Goal: Share content: Share content

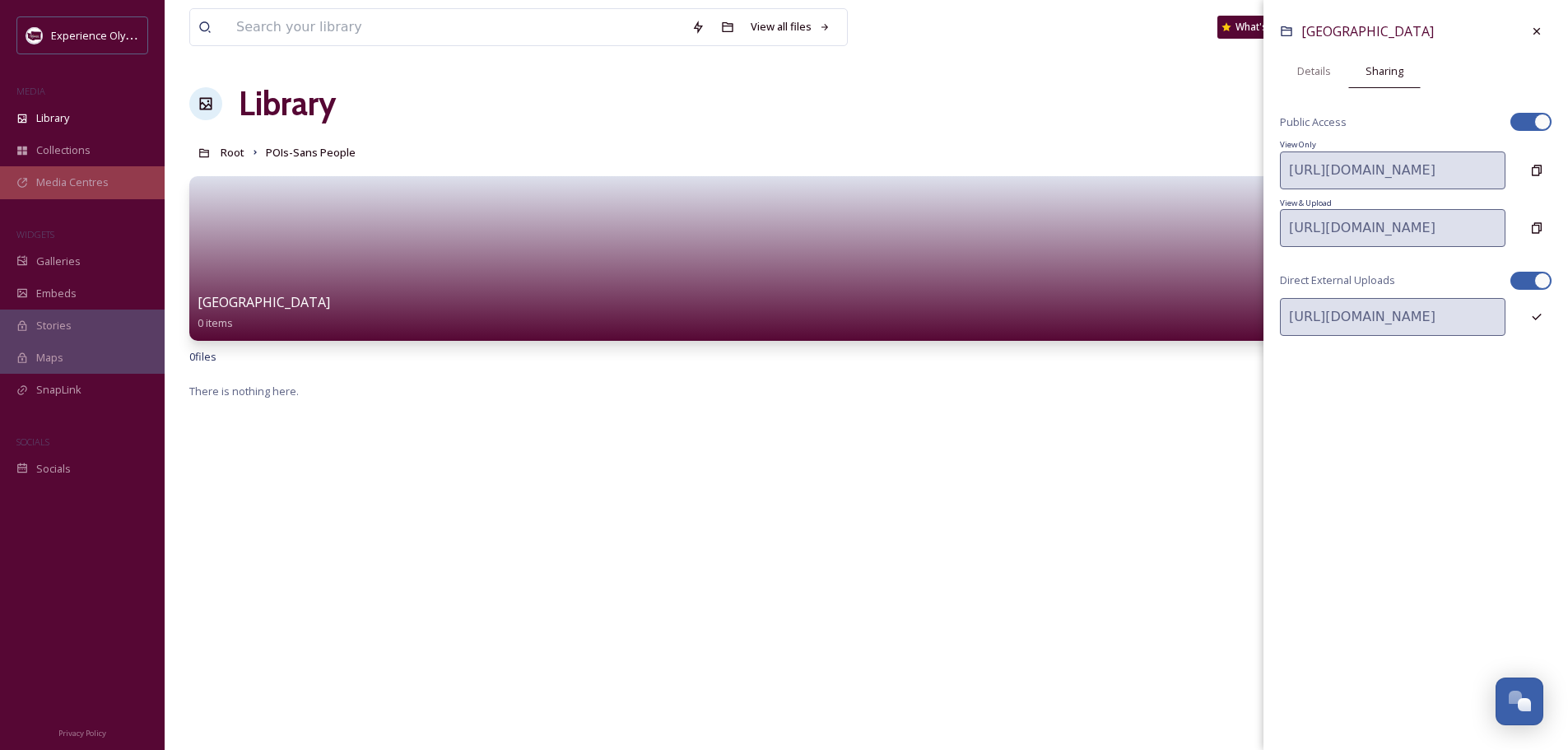
scroll to position [7372, 0]
click at [54, 113] on span "Library" at bounding box center [52, 118] width 33 height 15
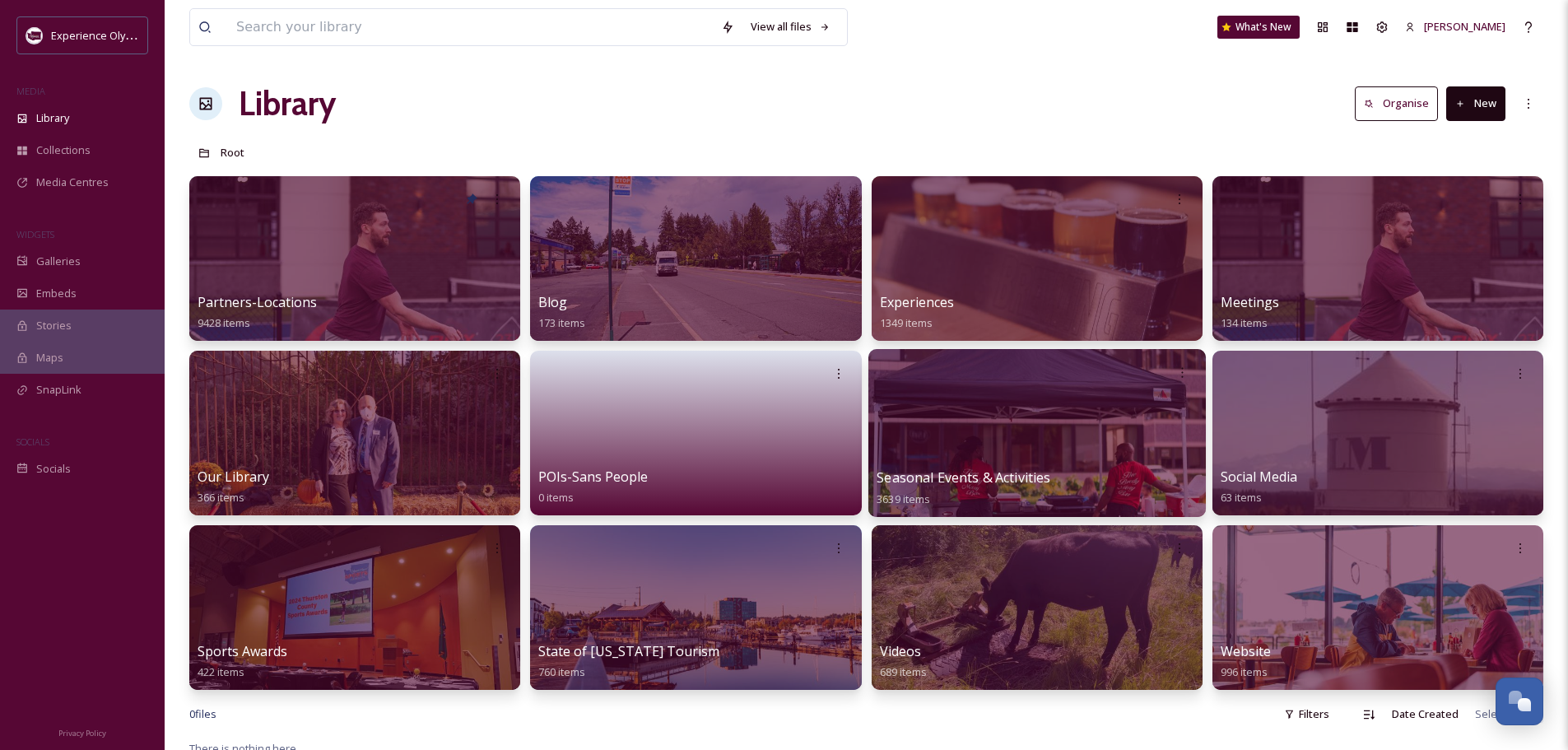
click at [971, 473] on span "Seasonal Events & Activities" at bounding box center [963, 477] width 173 height 18
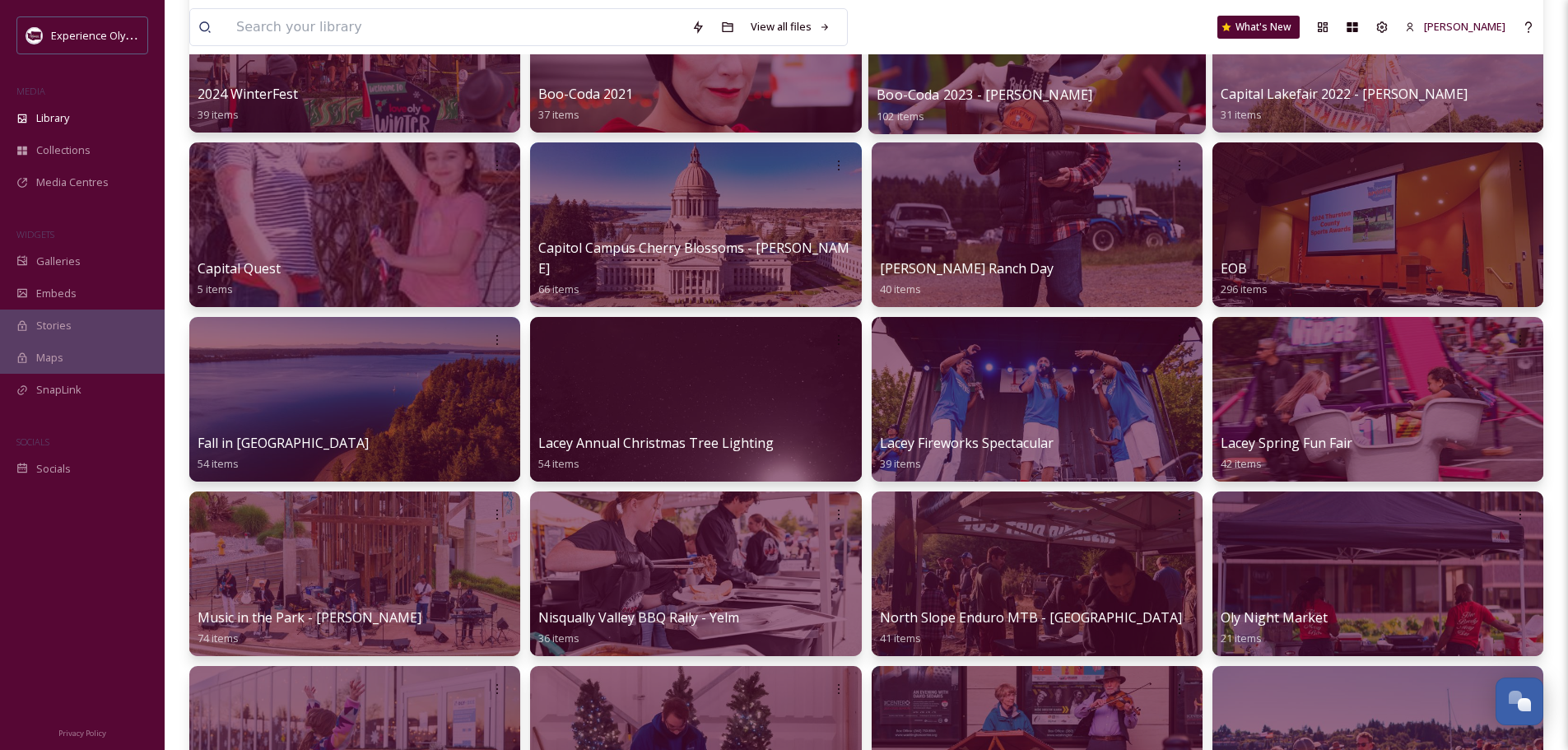
scroll to position [412, 0]
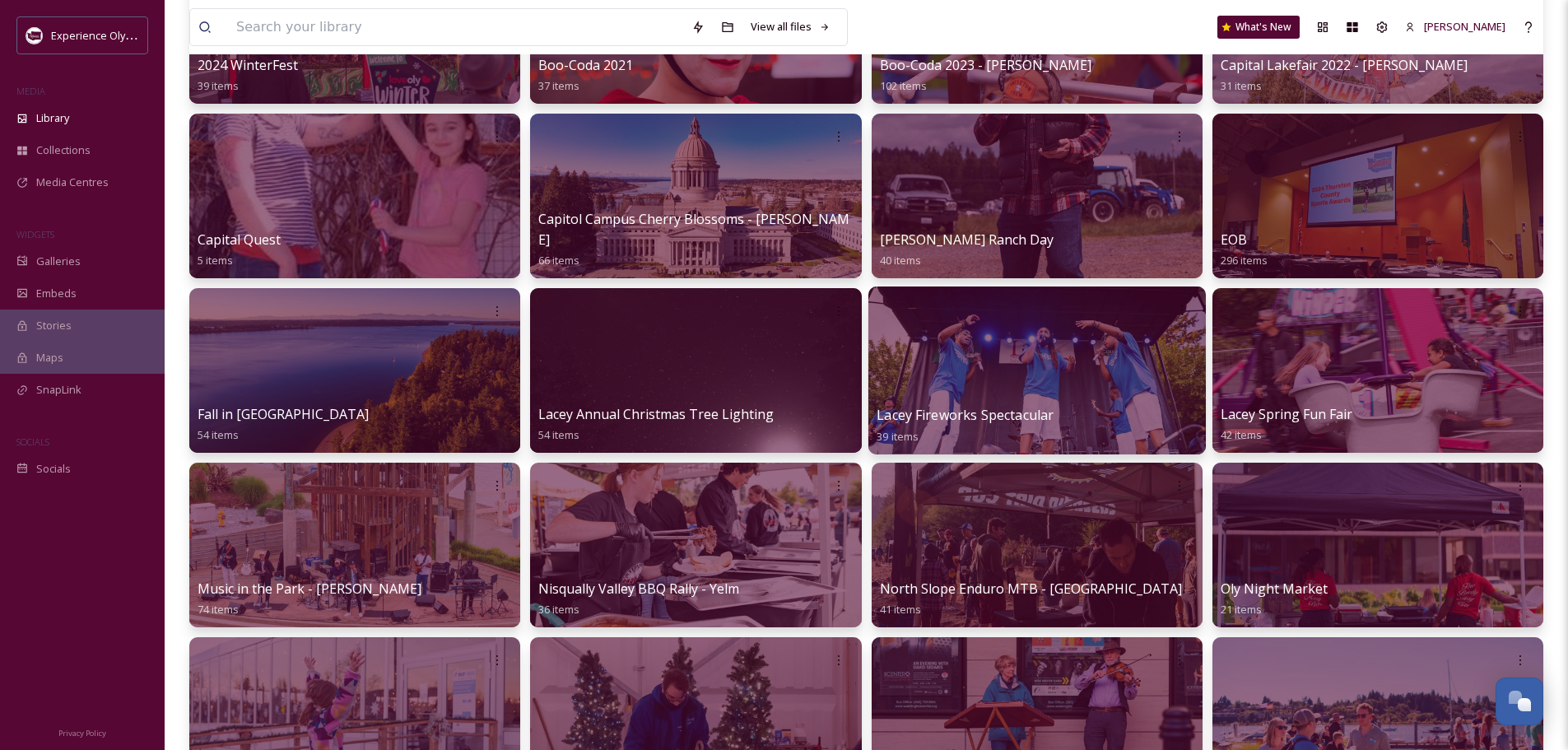
click at [982, 408] on span "Lacey Fireworks Spectacular" at bounding box center [965, 414] width 177 height 18
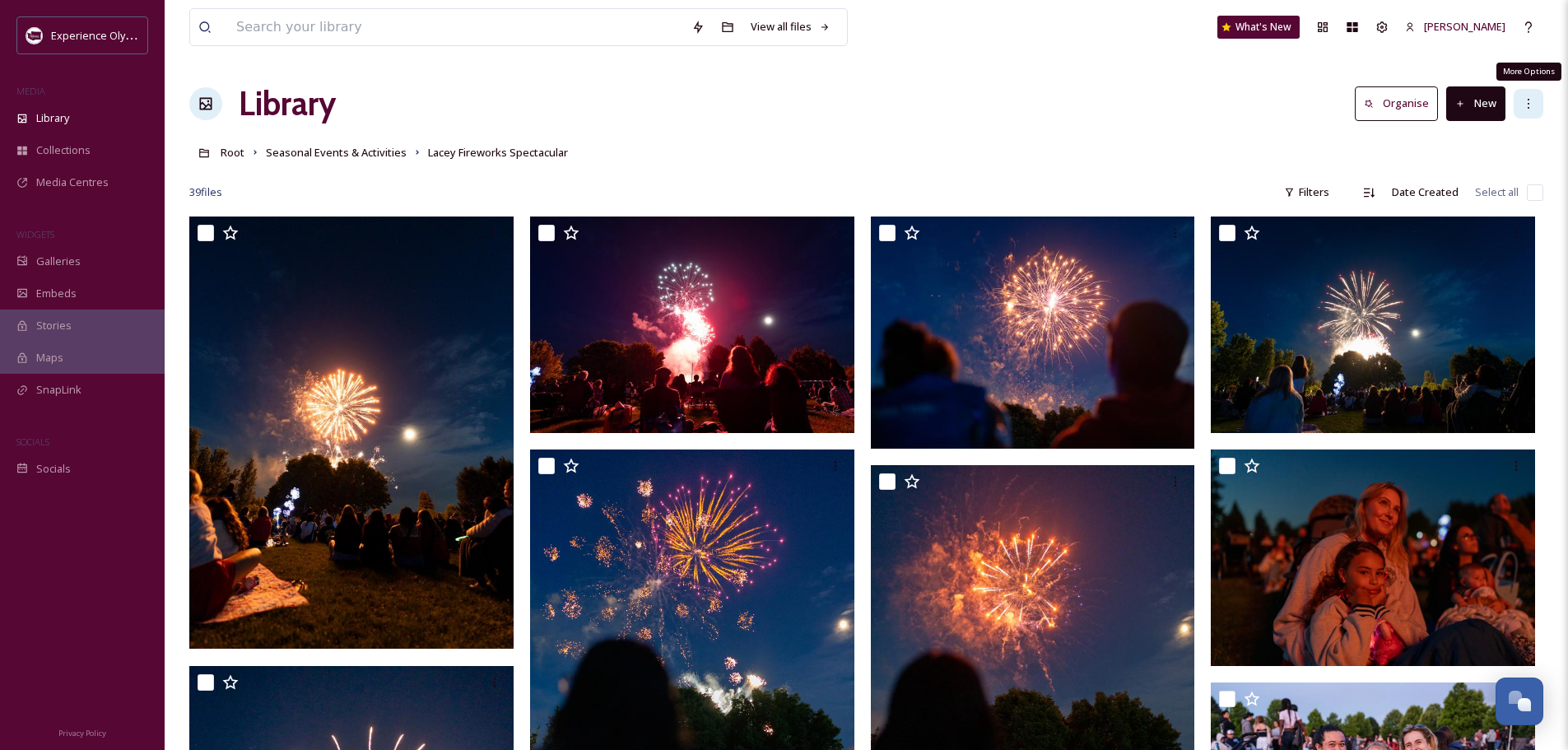
click at [1536, 106] on div "More Options" at bounding box center [1529, 103] width 30 height 30
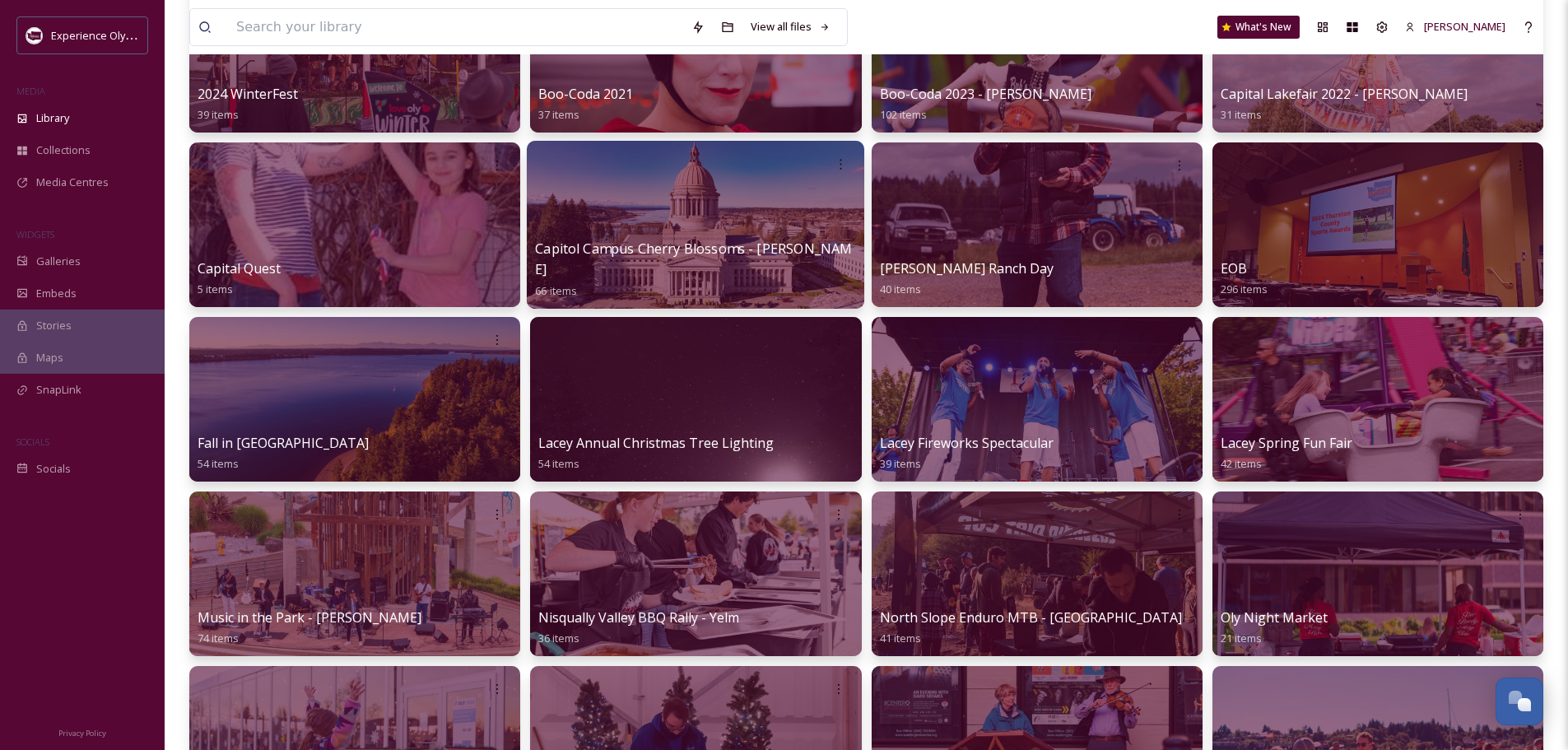
scroll to position [412, 0]
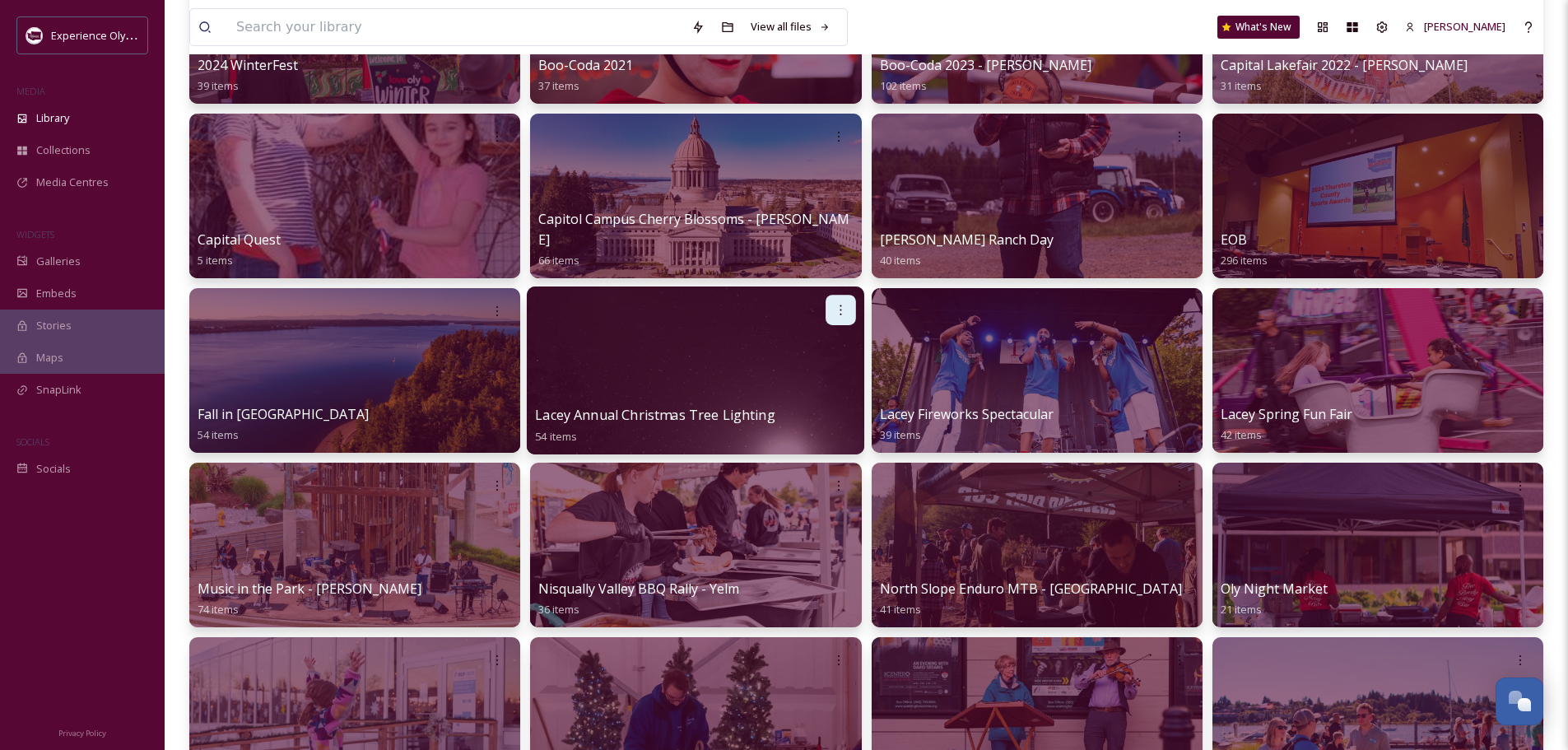
click at [841, 306] on icon at bounding box center [841, 310] width 2 height 10
click at [822, 349] on span "Edit / Share" at bounding box center [800, 346] width 57 height 16
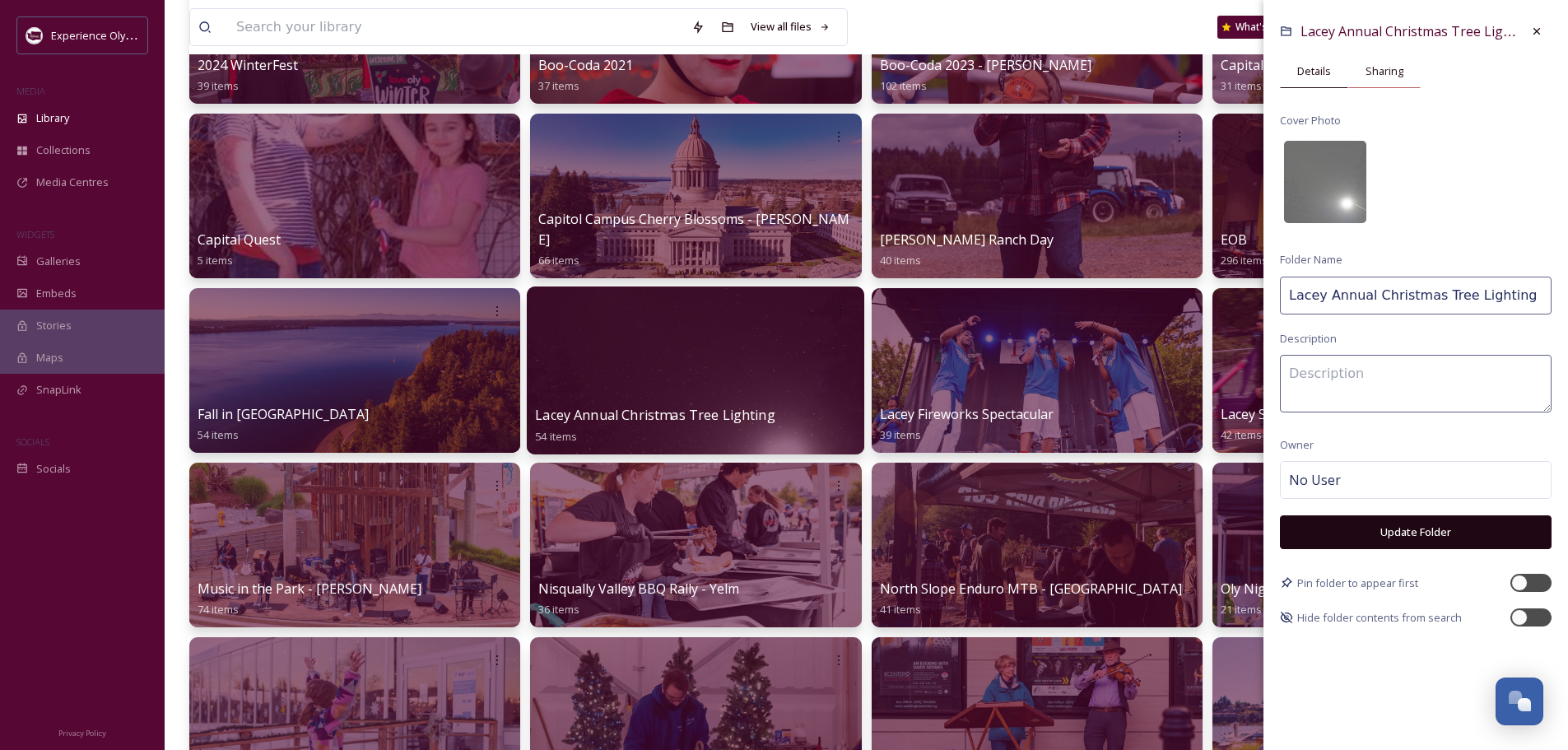
click at [1372, 60] on div "Sharing" at bounding box center [1384, 72] width 73 height 34
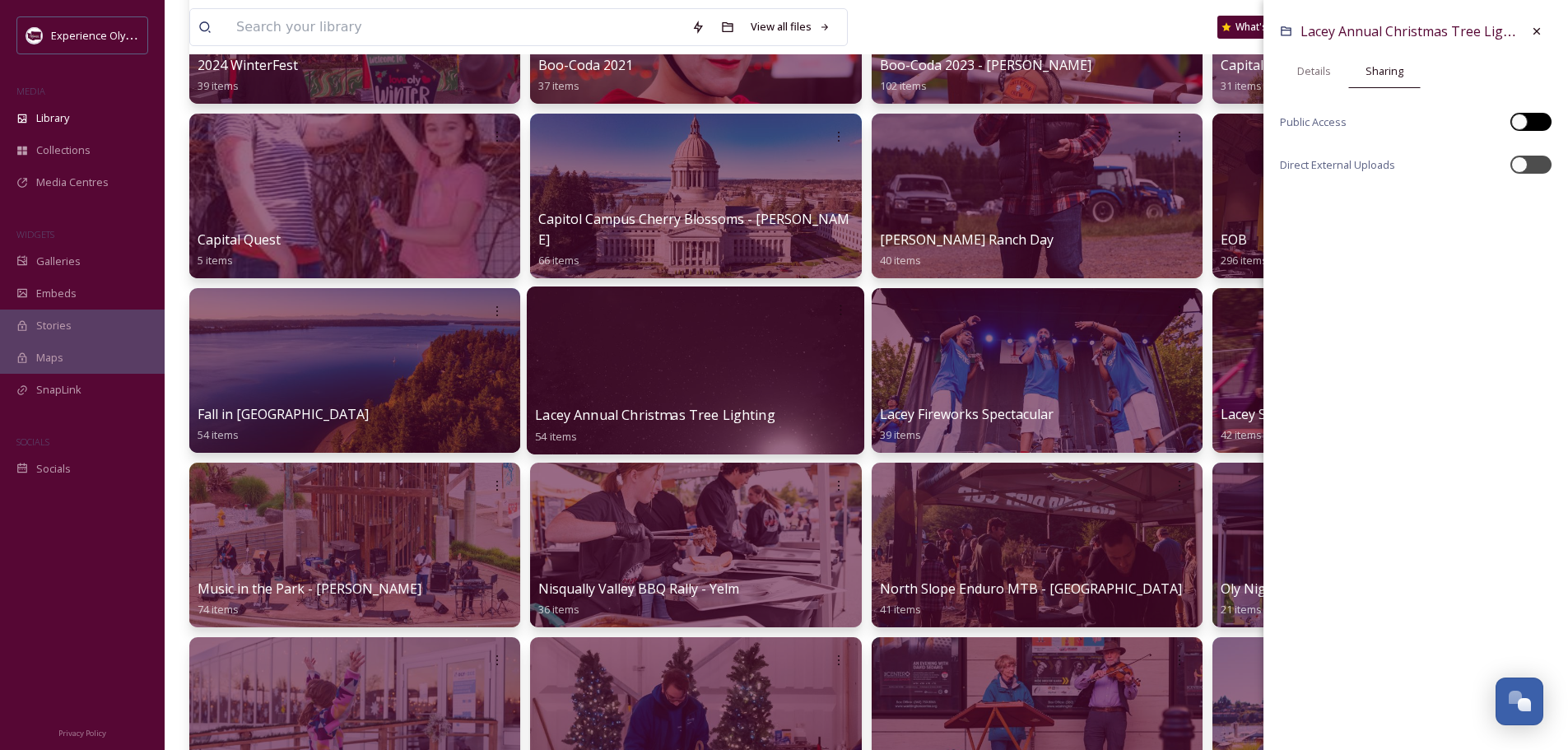
click at [1545, 118] on div at bounding box center [1531, 121] width 41 height 18
checkbox input "true"
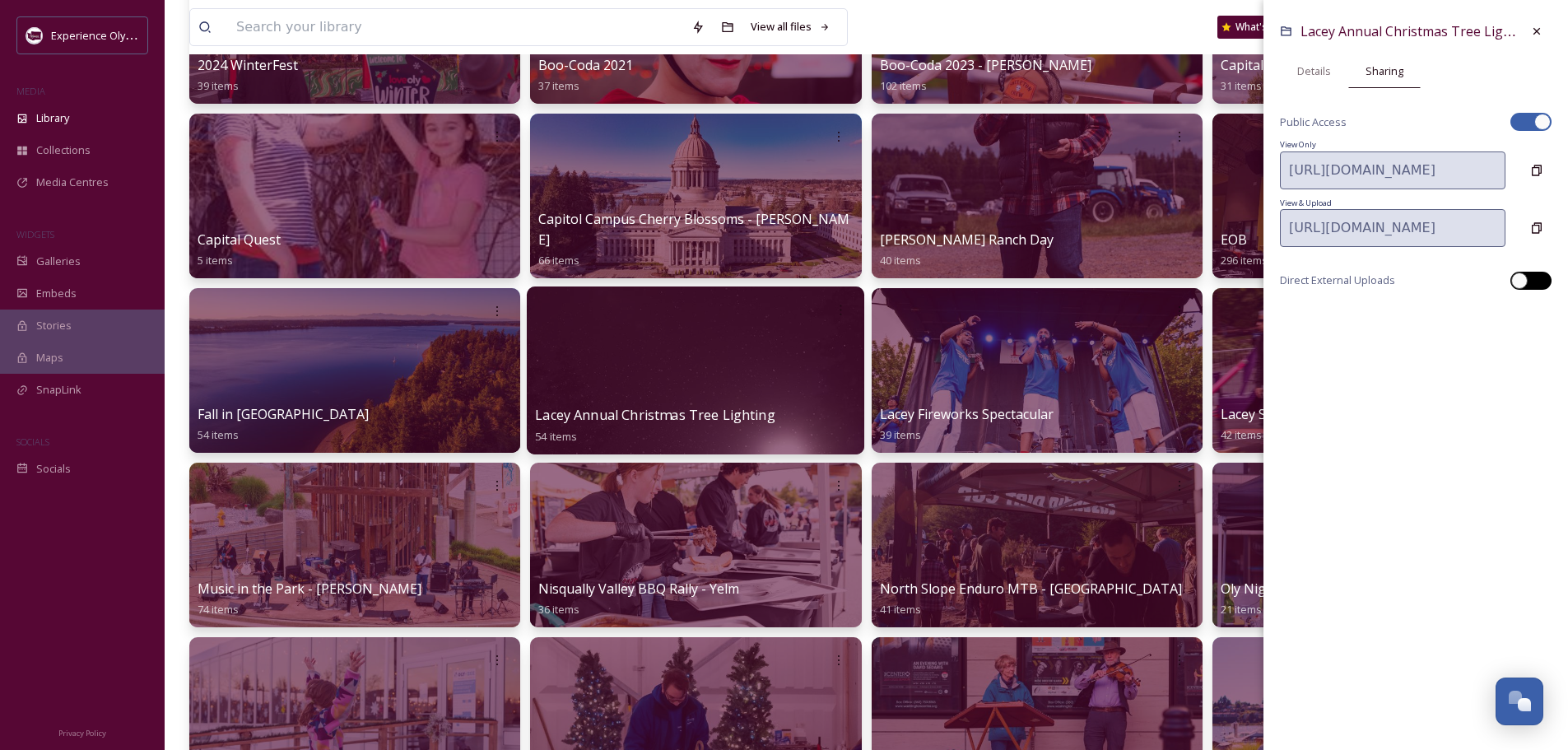
click at [1544, 280] on div at bounding box center [1531, 280] width 41 height 18
checkbox input "true"
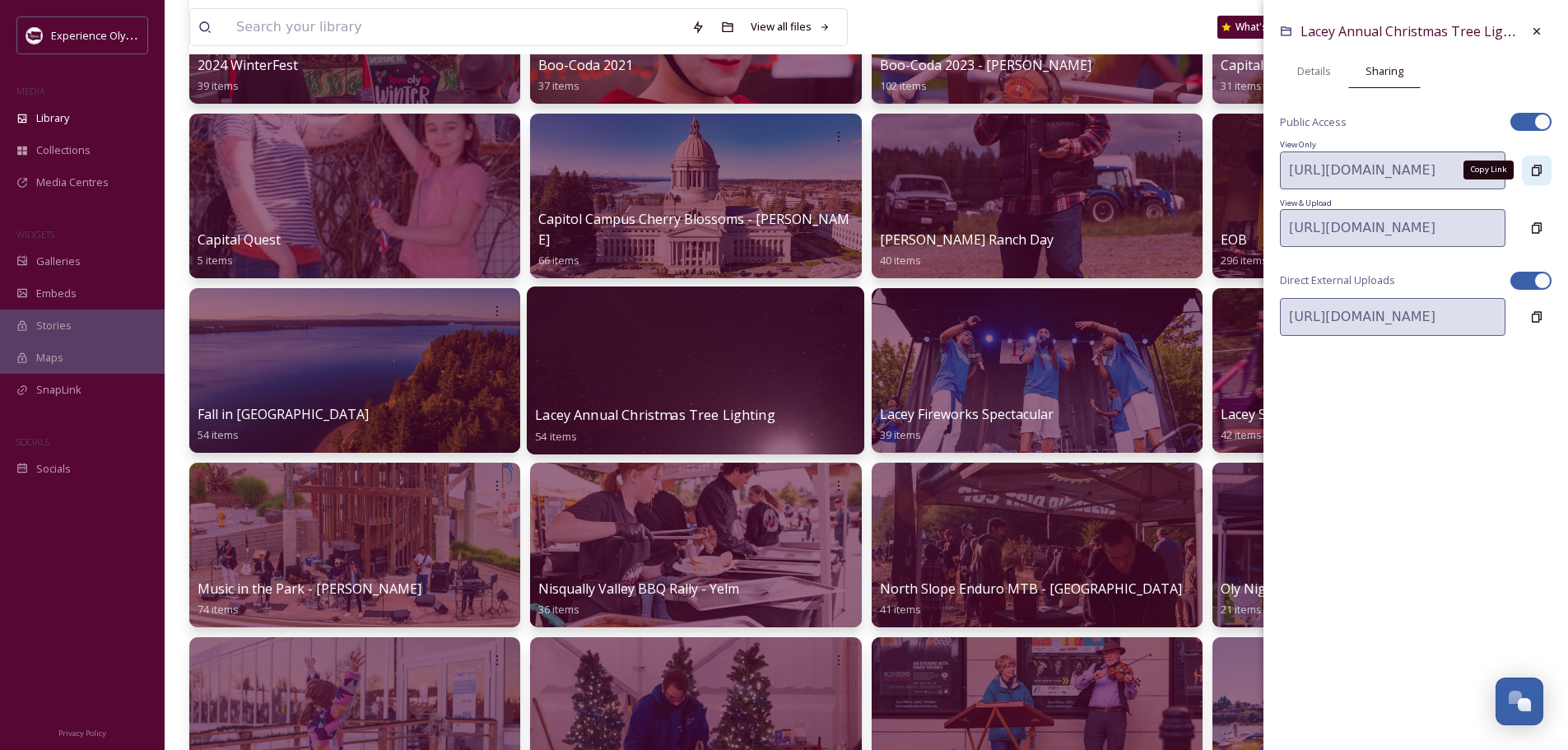
click at [1542, 167] on icon at bounding box center [1536, 170] width 13 height 13
click at [1541, 36] on icon at bounding box center [1536, 31] width 13 height 13
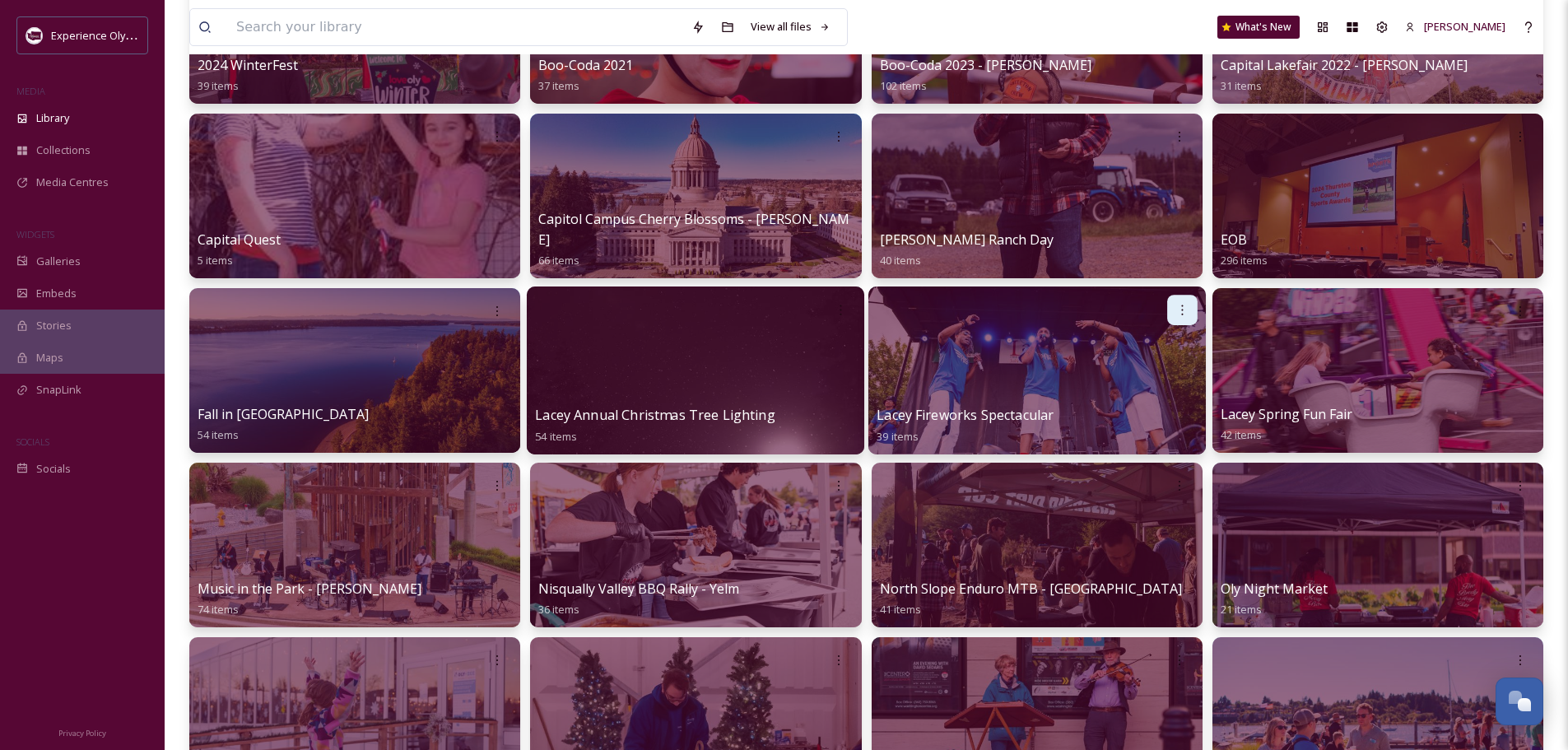
click at [1181, 308] on icon at bounding box center [1181, 309] width 13 height 13
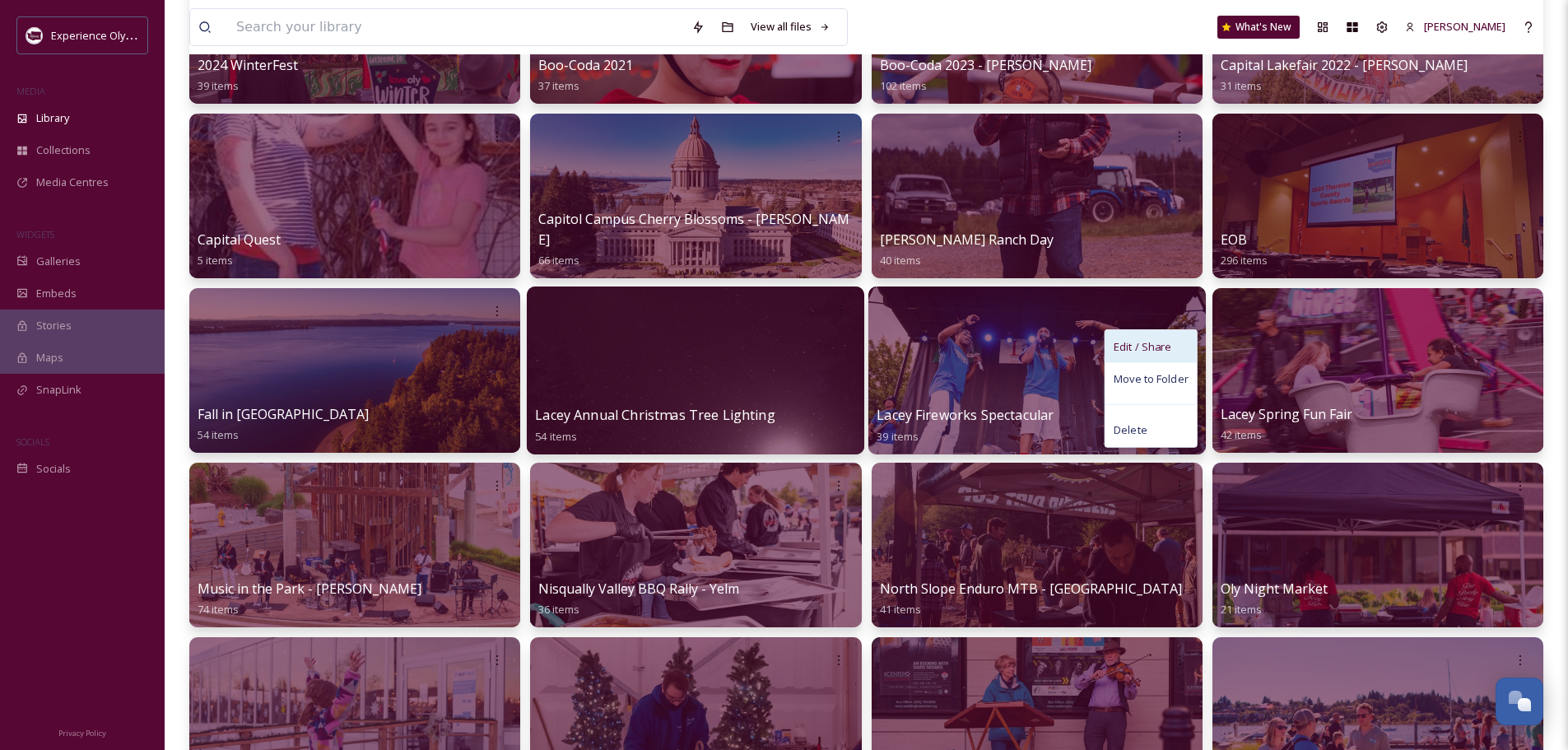
click at [1163, 347] on span "Edit / Share" at bounding box center [1142, 346] width 57 height 16
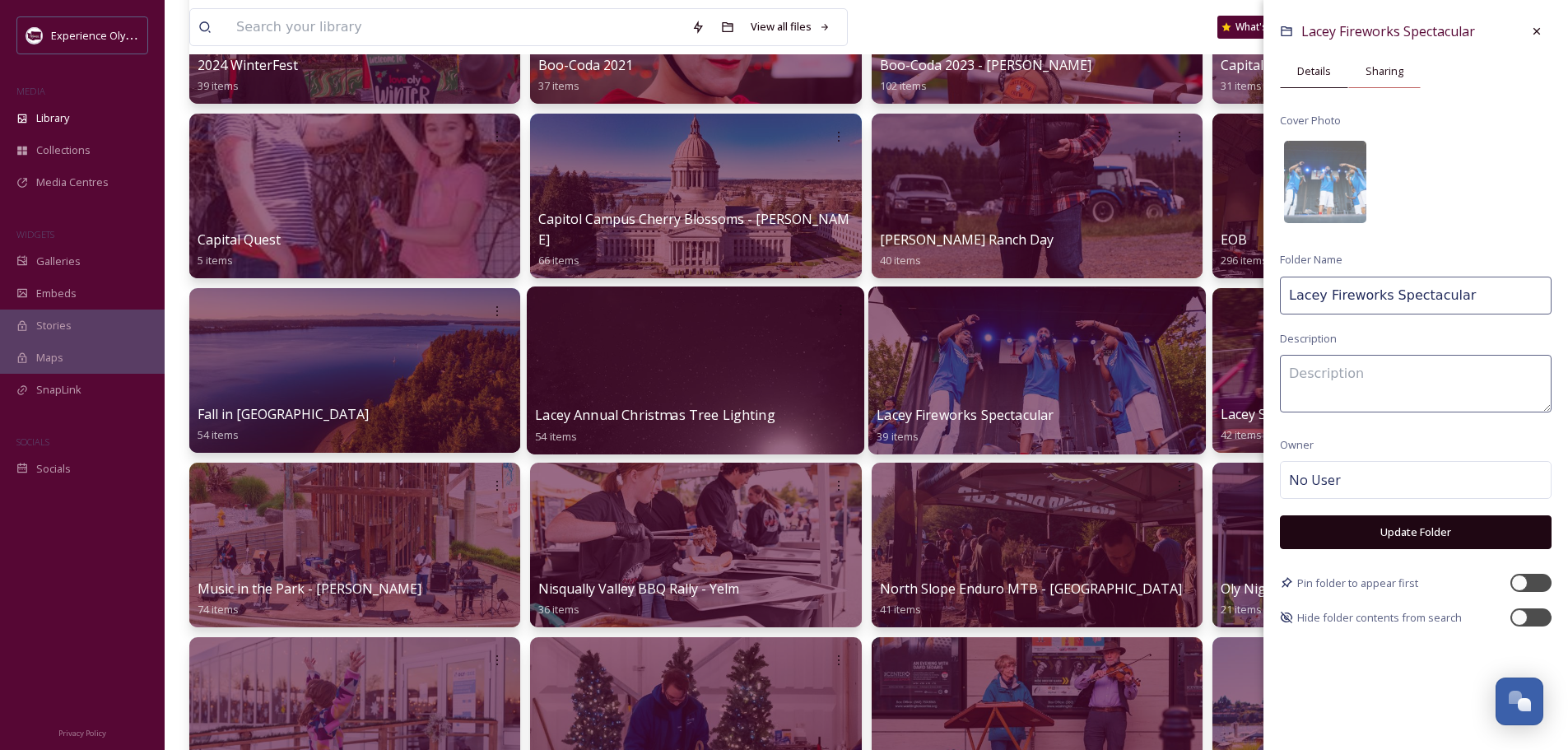
click at [1376, 79] on div "Sharing" at bounding box center [1384, 72] width 73 height 34
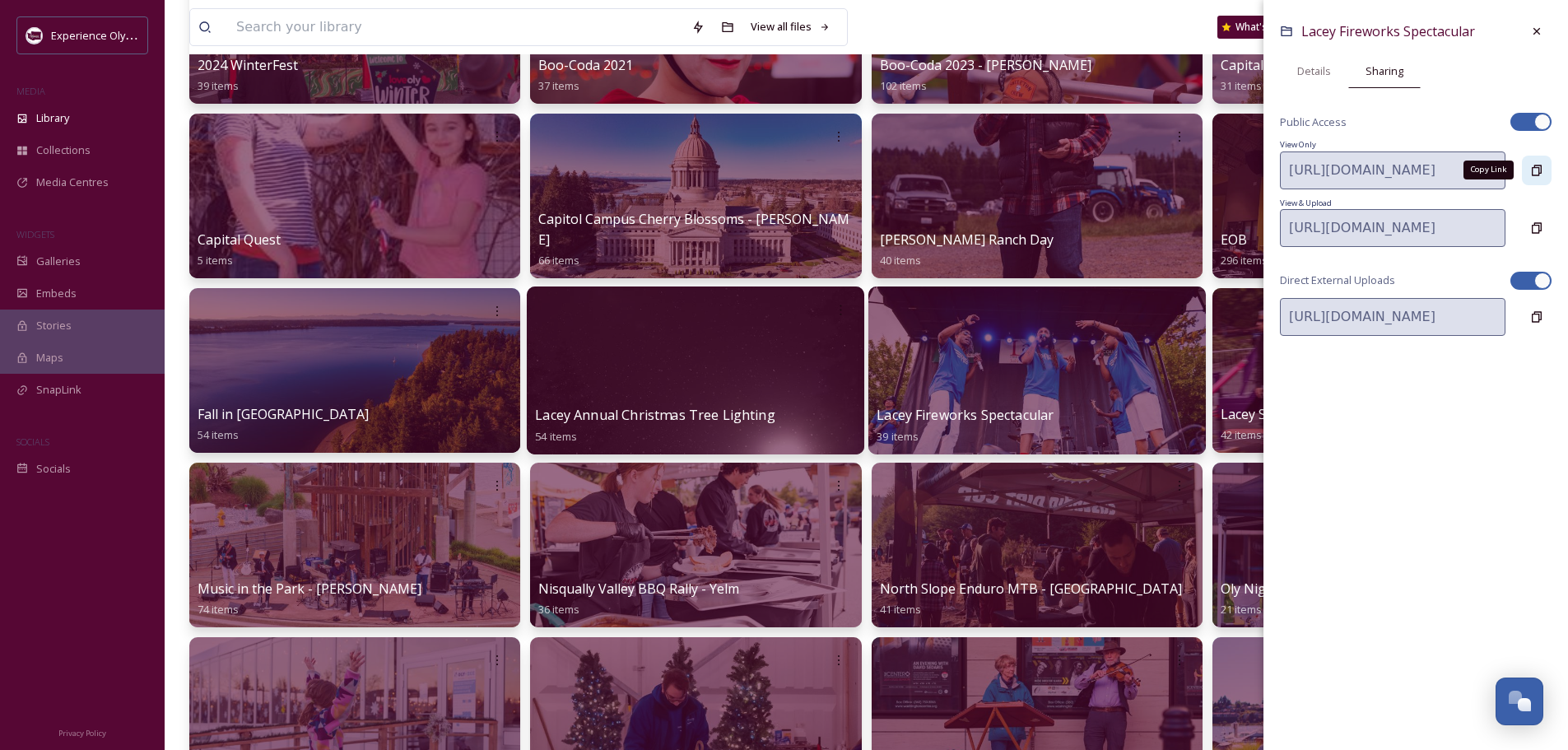
click at [1542, 174] on icon at bounding box center [1536, 170] width 13 height 13
click at [1542, 27] on icon at bounding box center [1536, 31] width 13 height 13
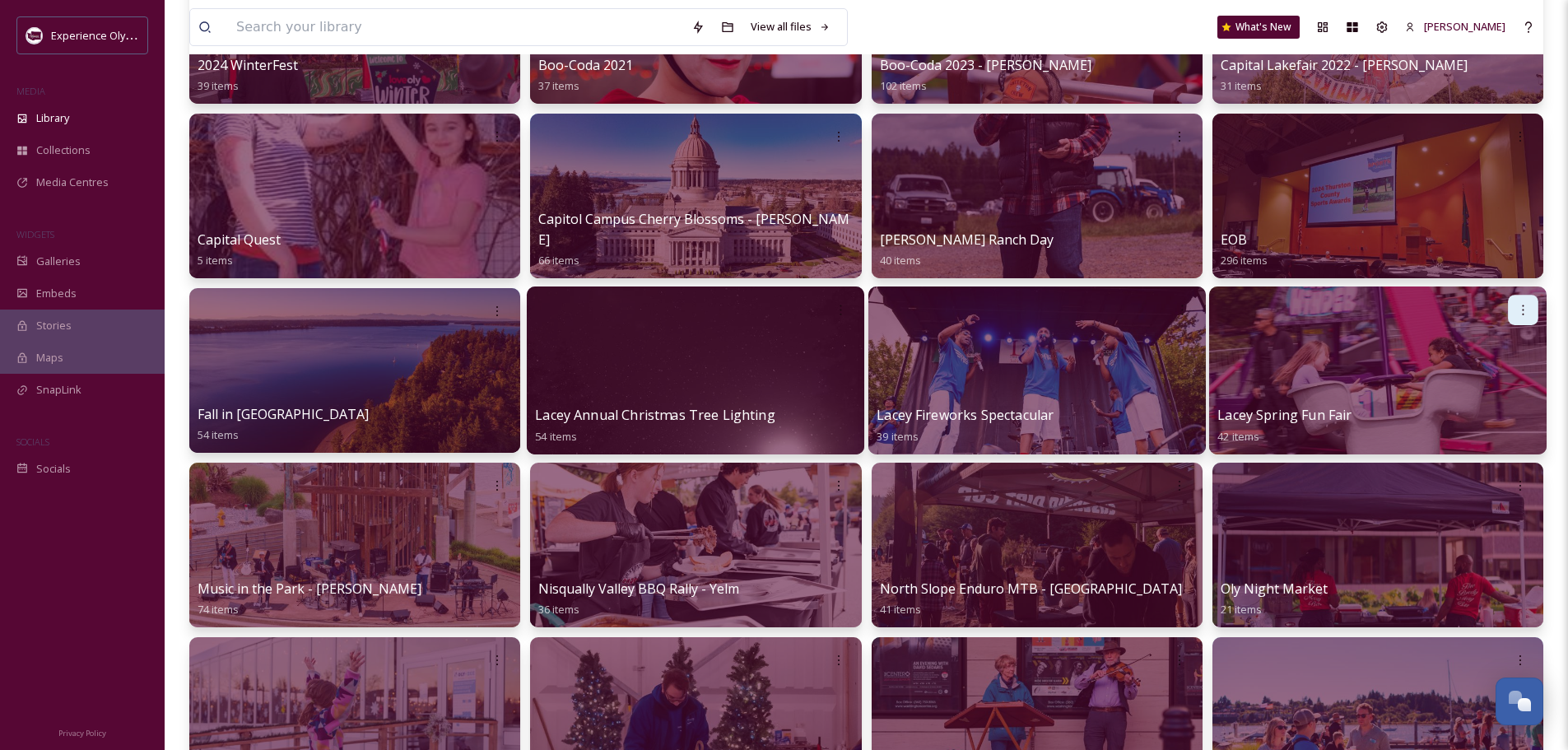
click at [1520, 309] on icon at bounding box center [1522, 309] width 13 height 13
click at [1514, 343] on div "Edit / Share" at bounding box center [1491, 347] width 91 height 33
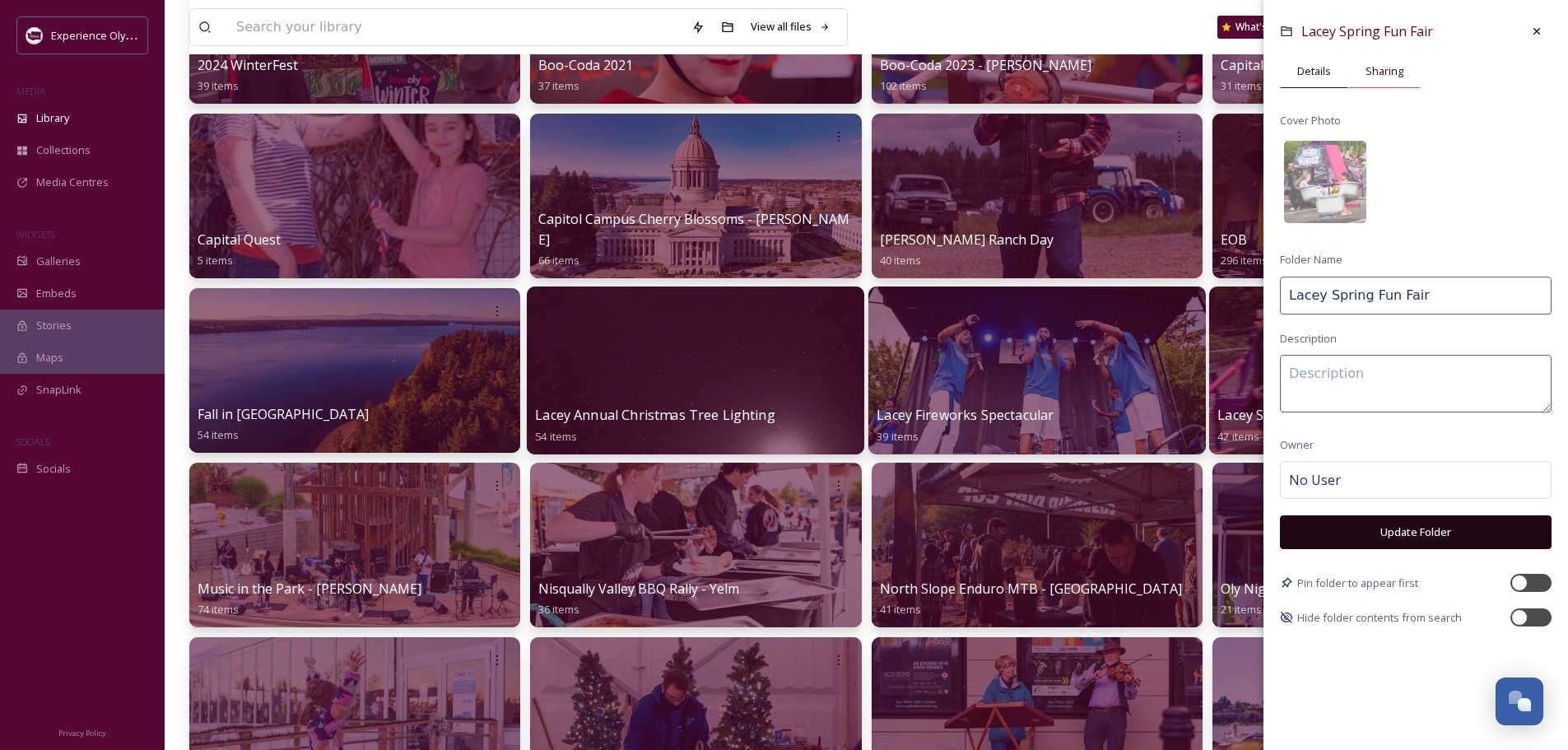
click at [1384, 75] on span "Sharing" at bounding box center [1384, 71] width 38 height 15
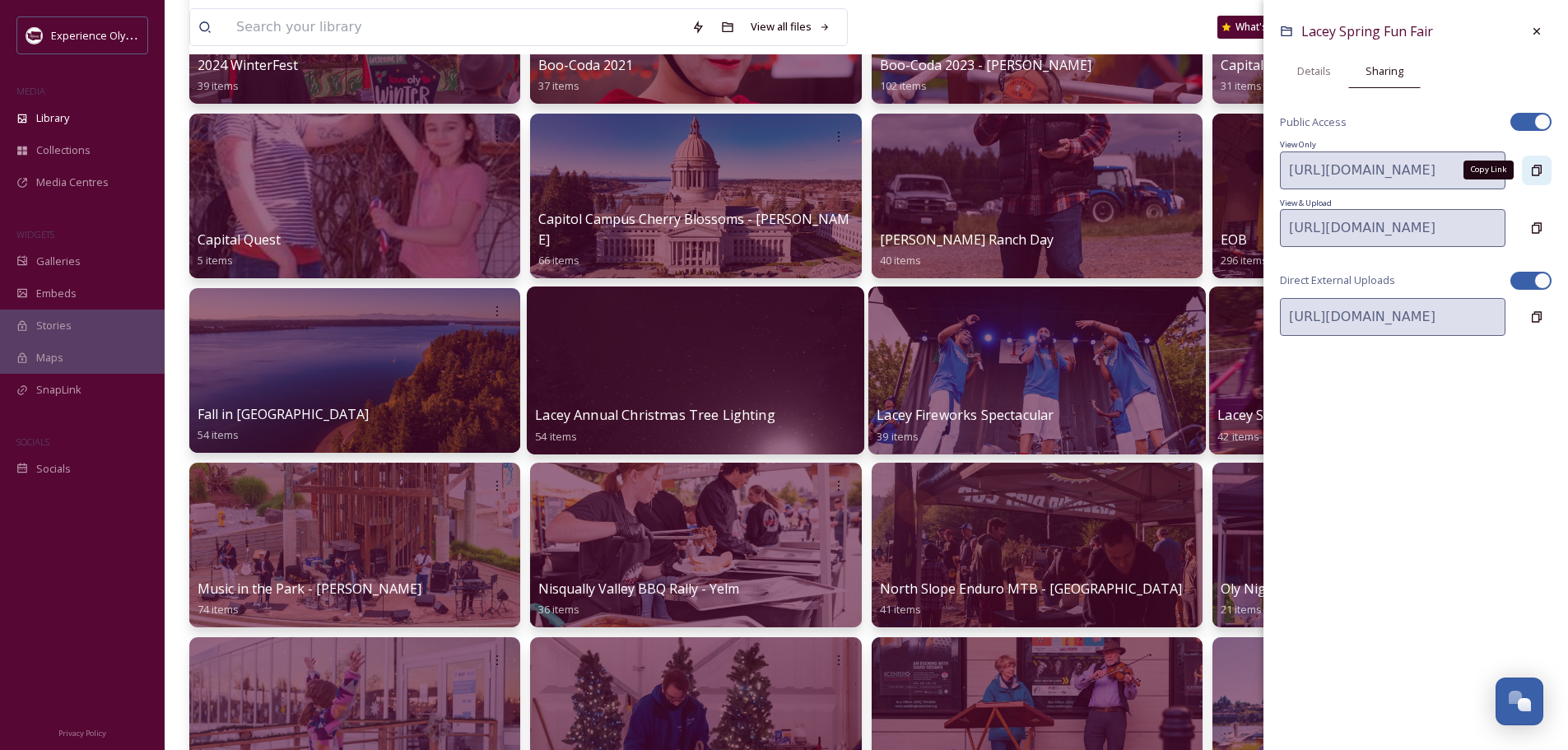
click at [1533, 166] on icon at bounding box center [1536, 170] width 13 height 13
click at [1533, 30] on icon at bounding box center [1536, 31] width 13 height 13
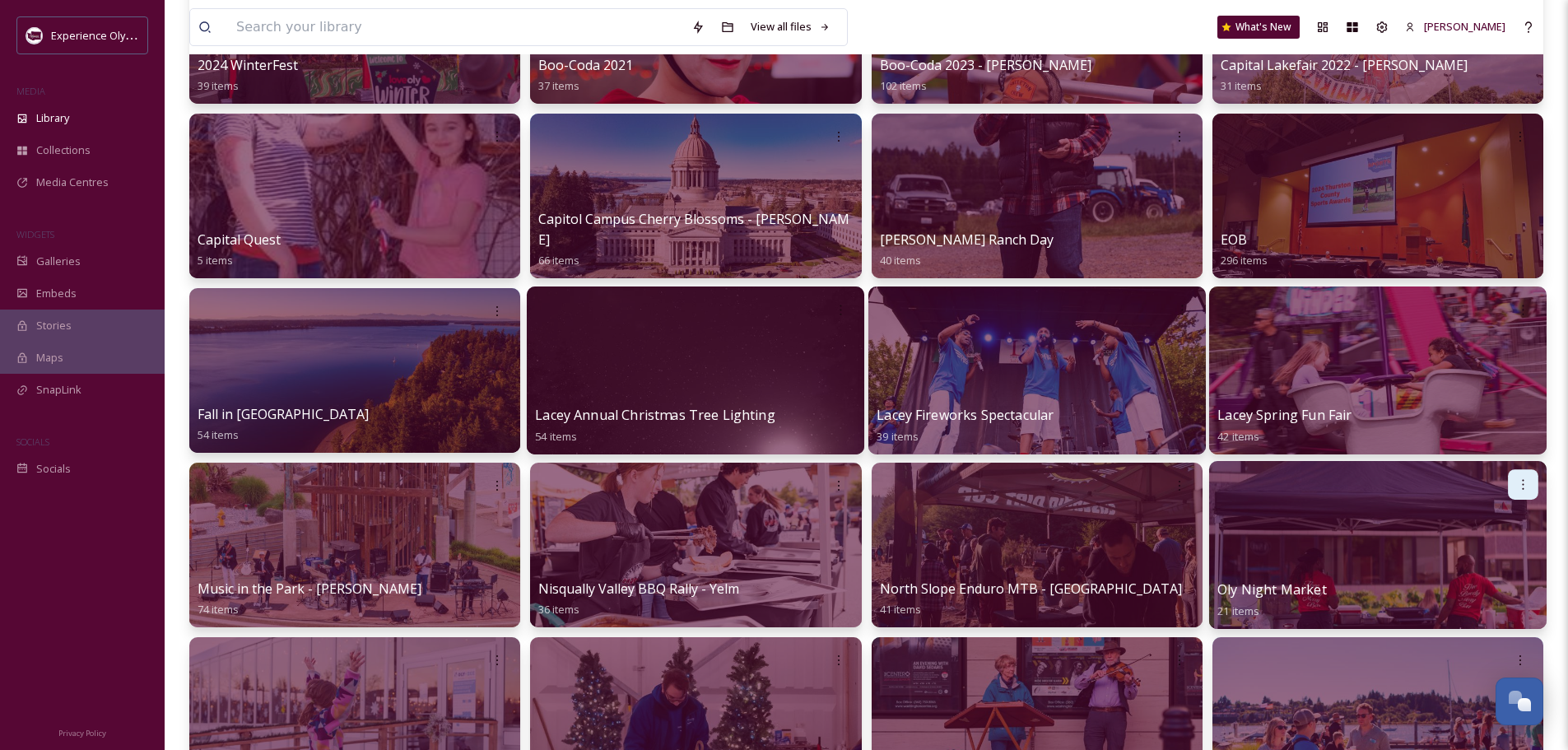
click at [1524, 482] on icon at bounding box center [1522, 483] width 13 height 13
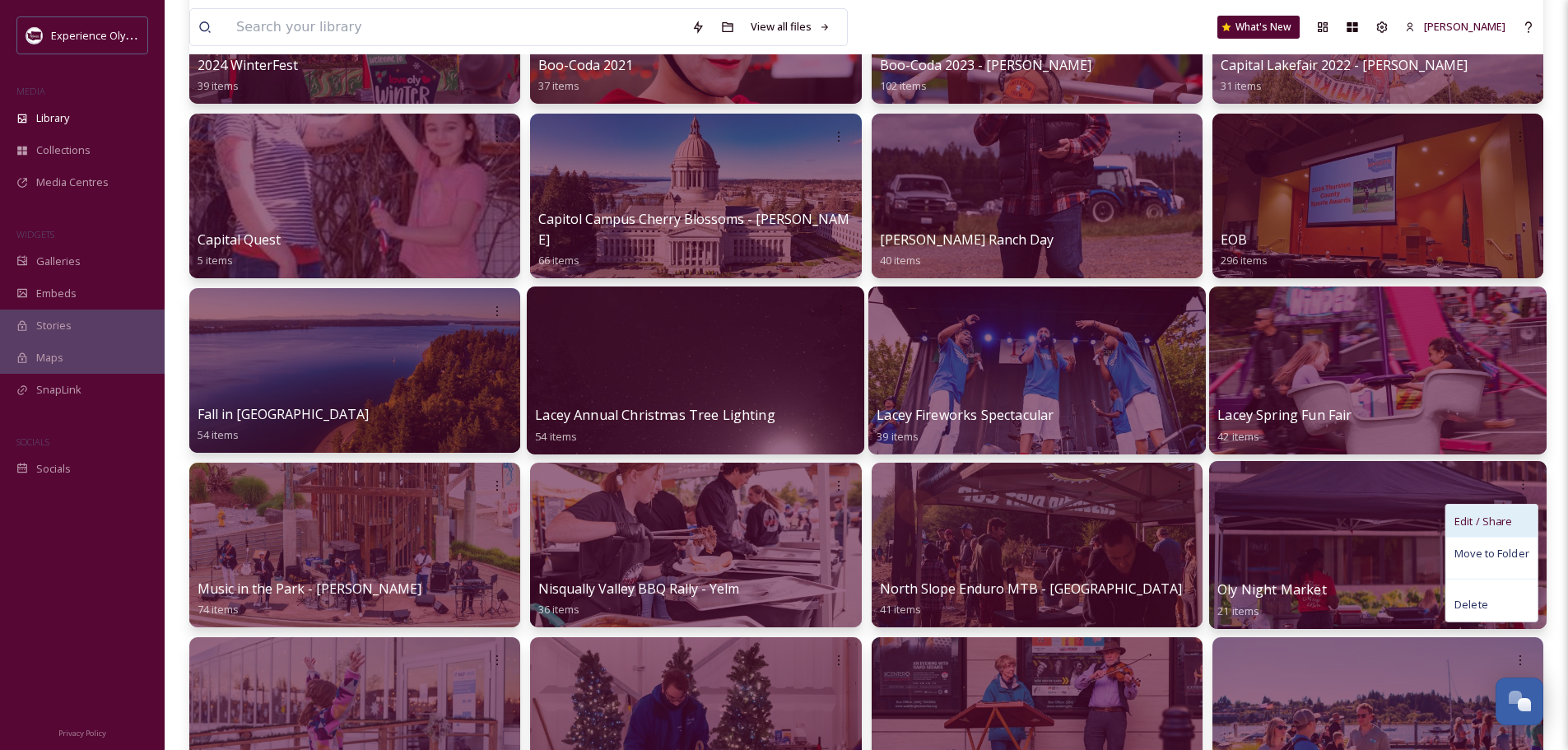
click at [1512, 524] on span "Edit / Share" at bounding box center [1483, 520] width 57 height 16
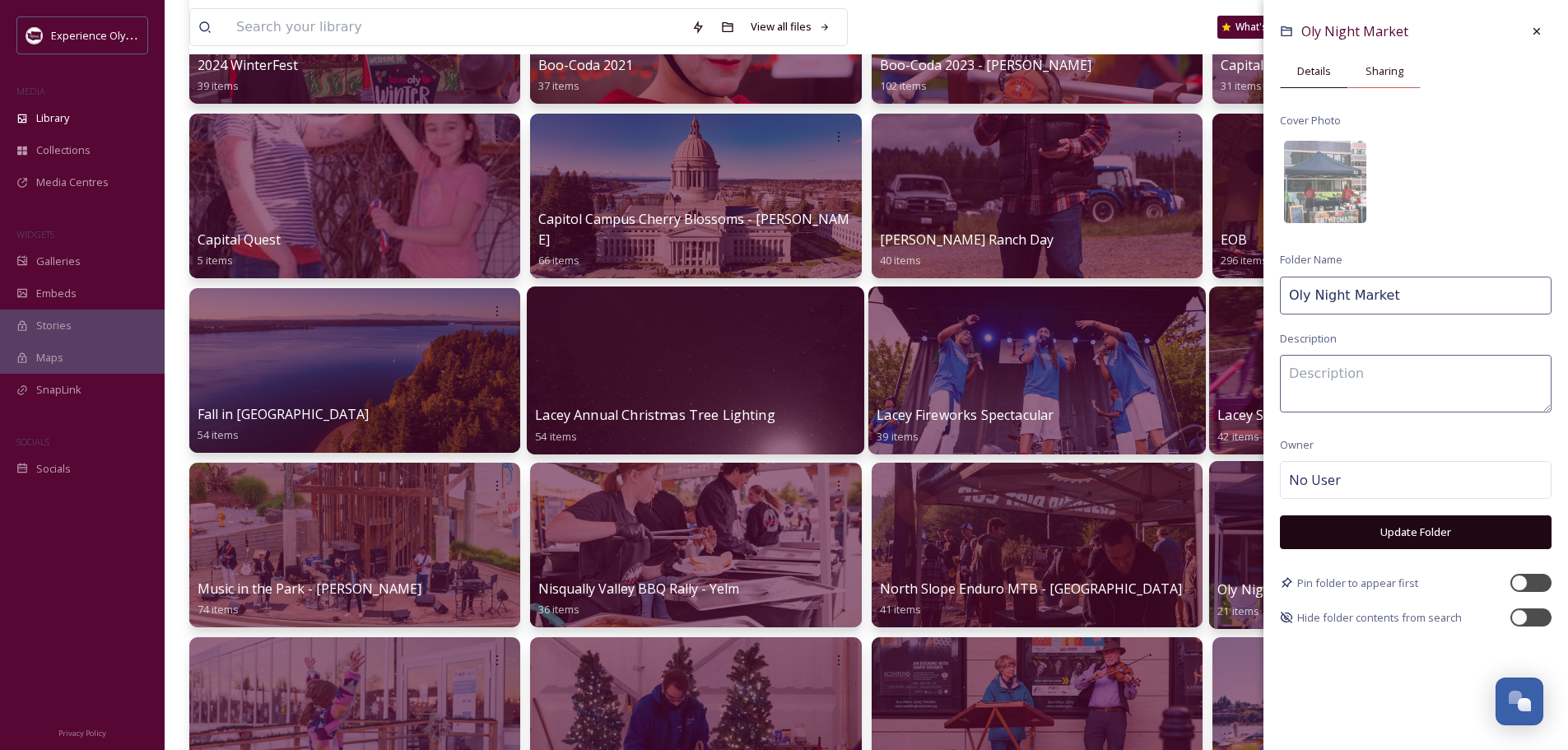
click at [1399, 79] on span "Sharing" at bounding box center [1384, 71] width 38 height 15
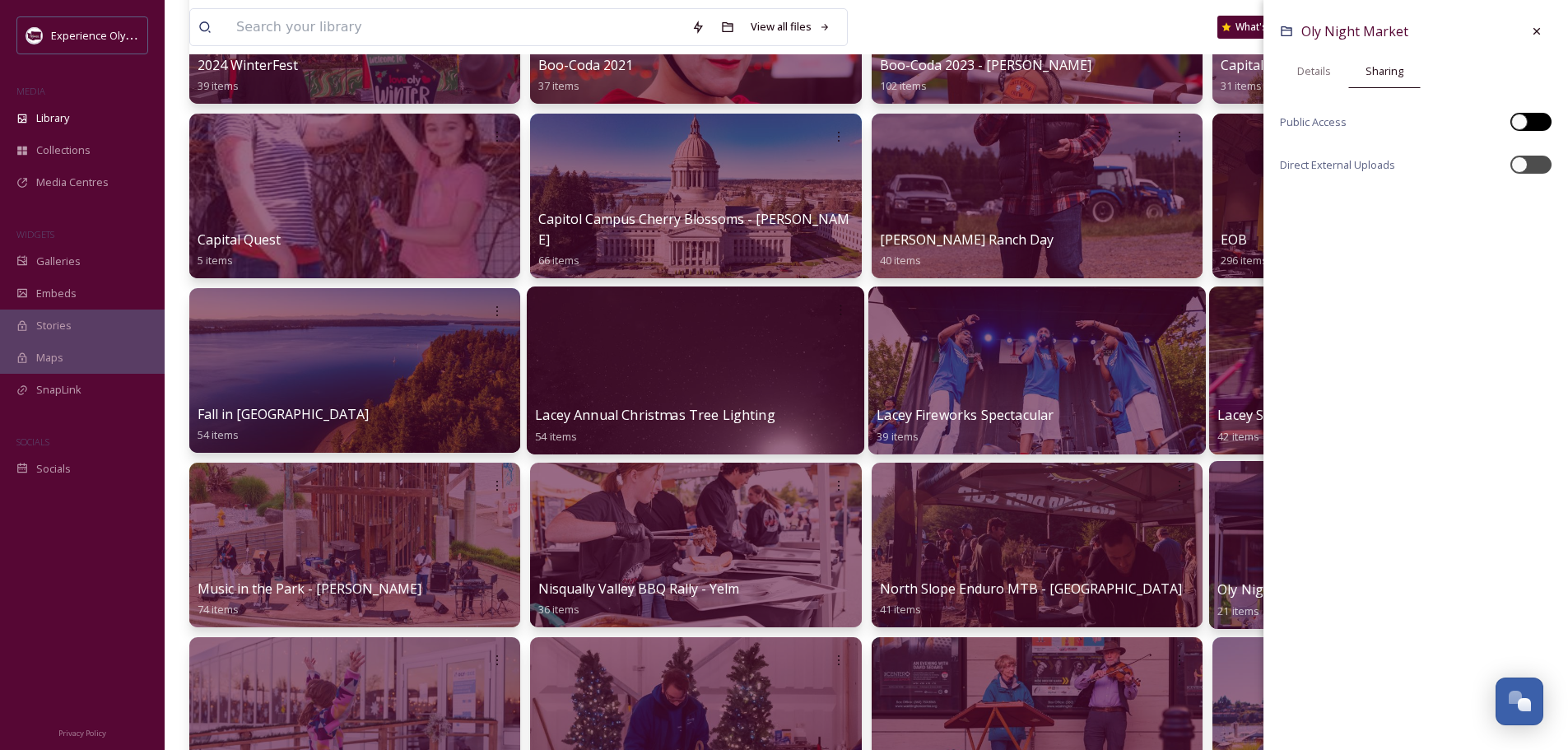
click at [1540, 120] on div at bounding box center [1540, 122] width 9 height 9
checkbox input "true"
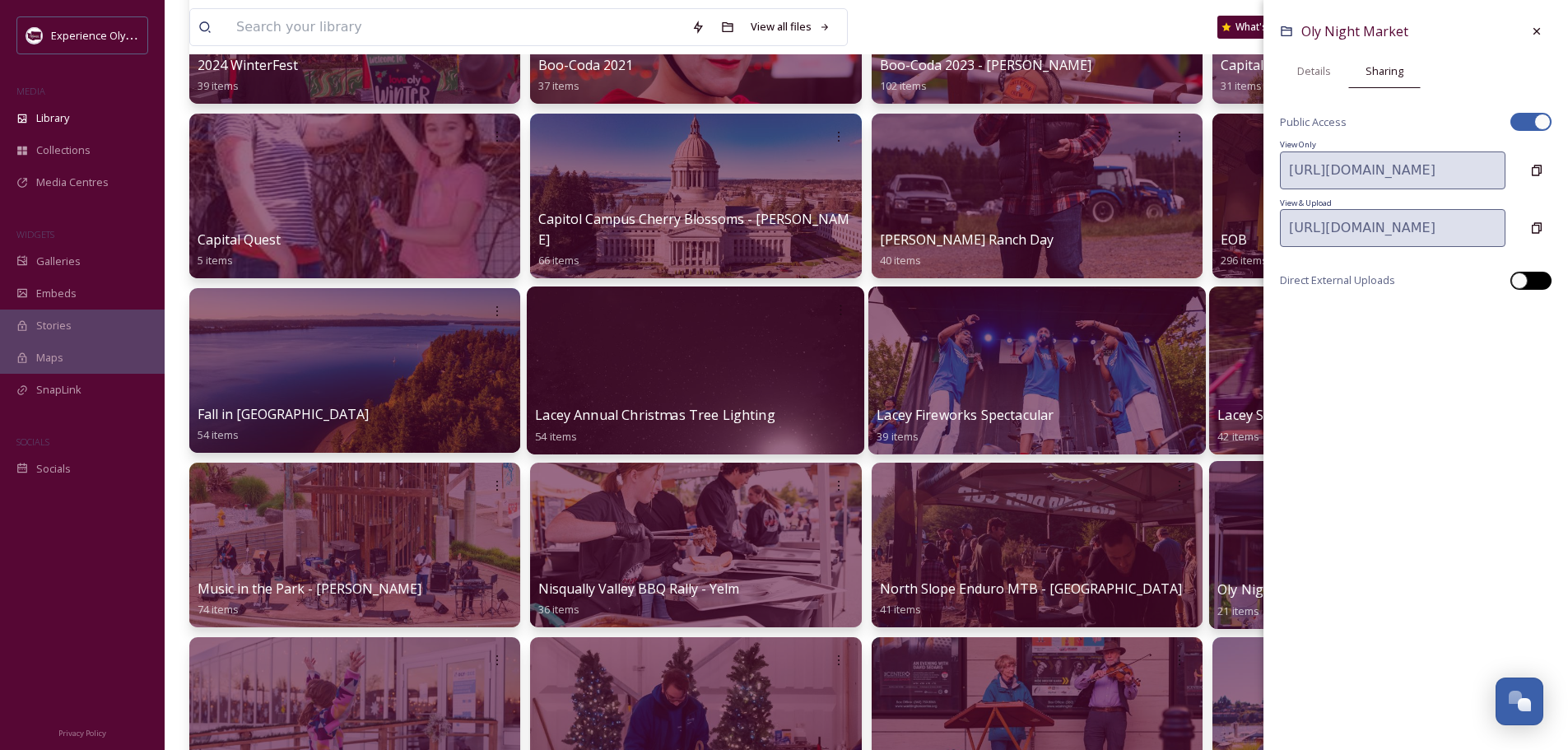
click at [1536, 279] on div at bounding box center [1540, 281] width 9 height 9
checkbox input "true"
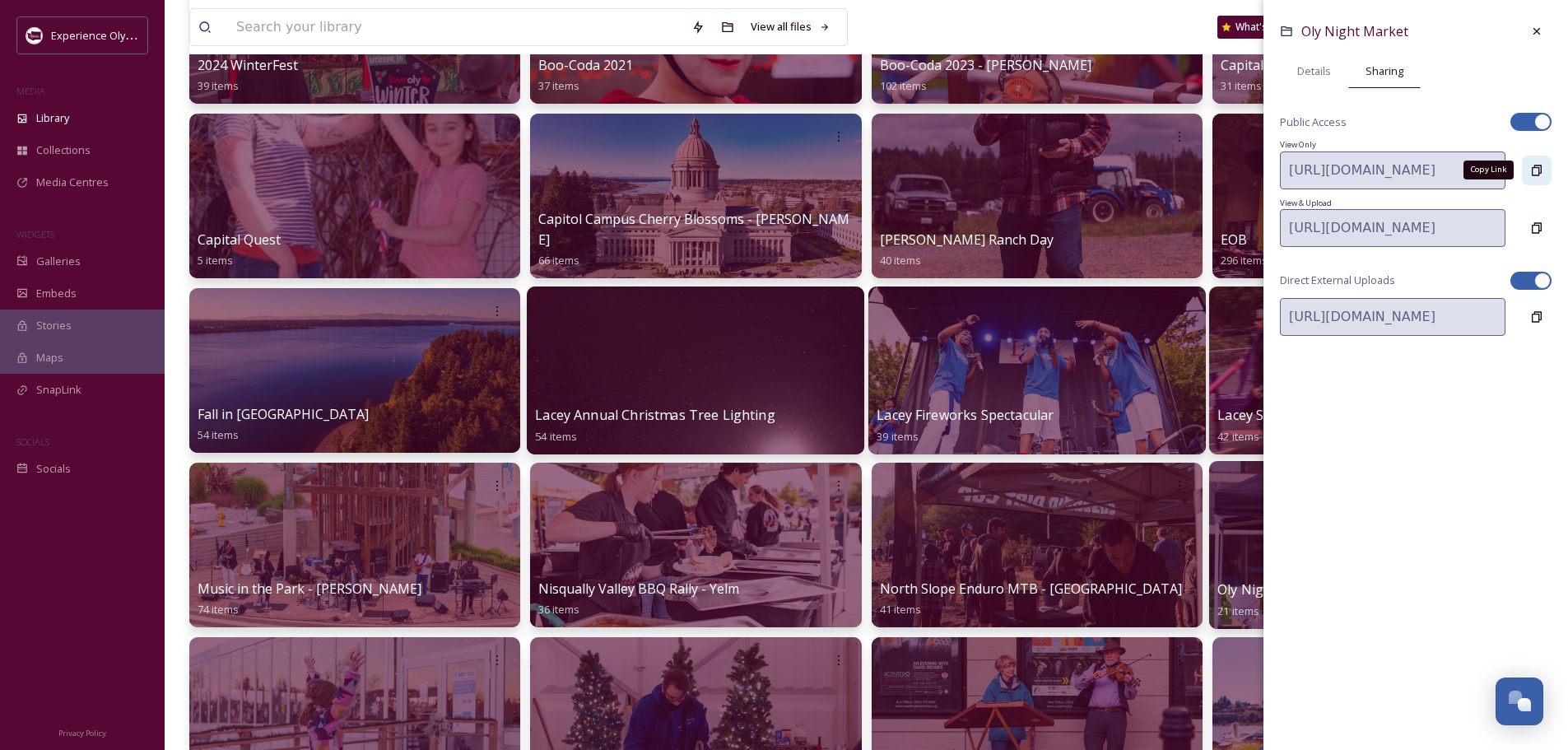
click at [1542, 161] on div "Copy Link" at bounding box center [1536, 170] width 30 height 30
click at [1544, 26] on div at bounding box center [1536, 31] width 30 height 30
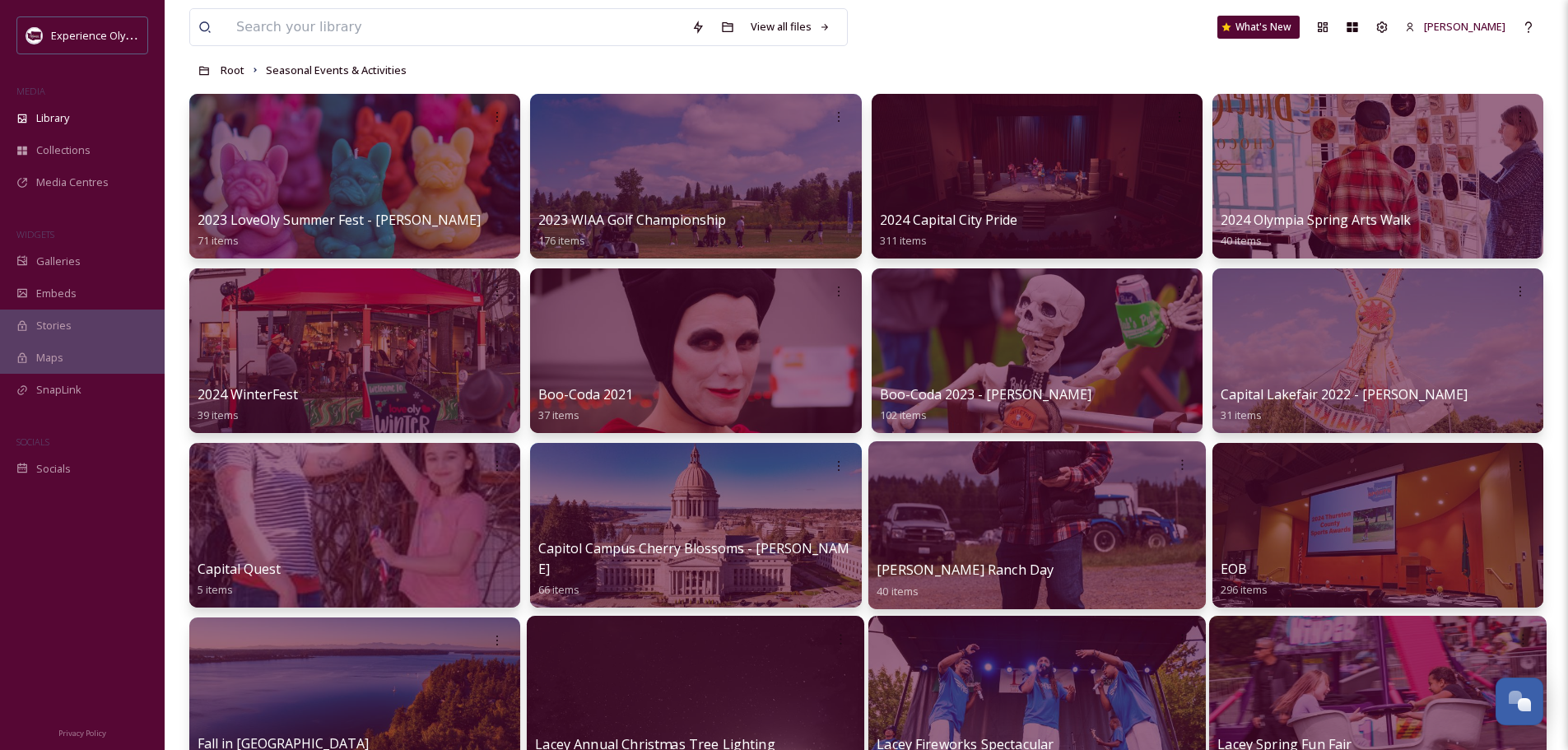
scroll to position [0, 0]
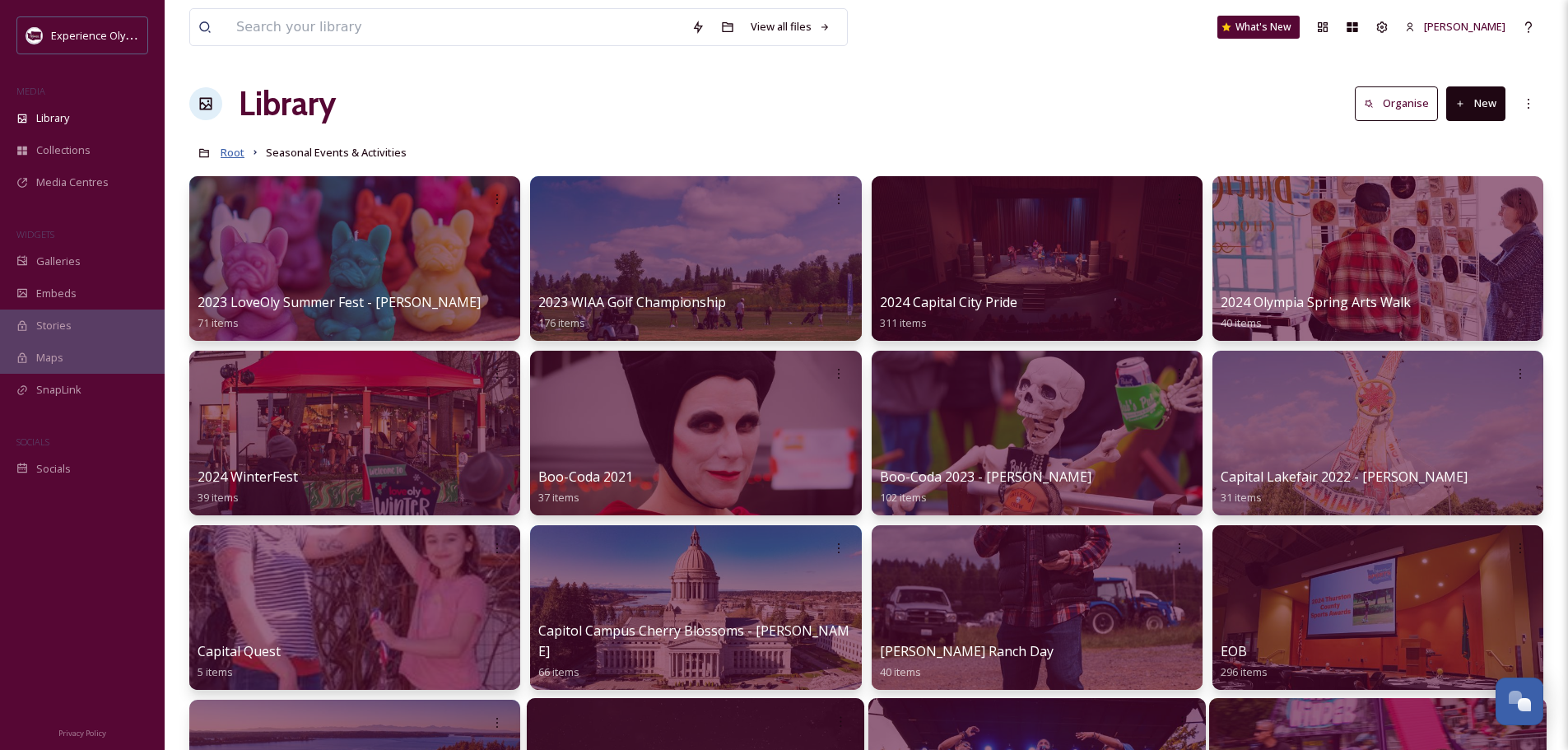
click at [229, 150] on span "Root" at bounding box center [232, 152] width 24 height 15
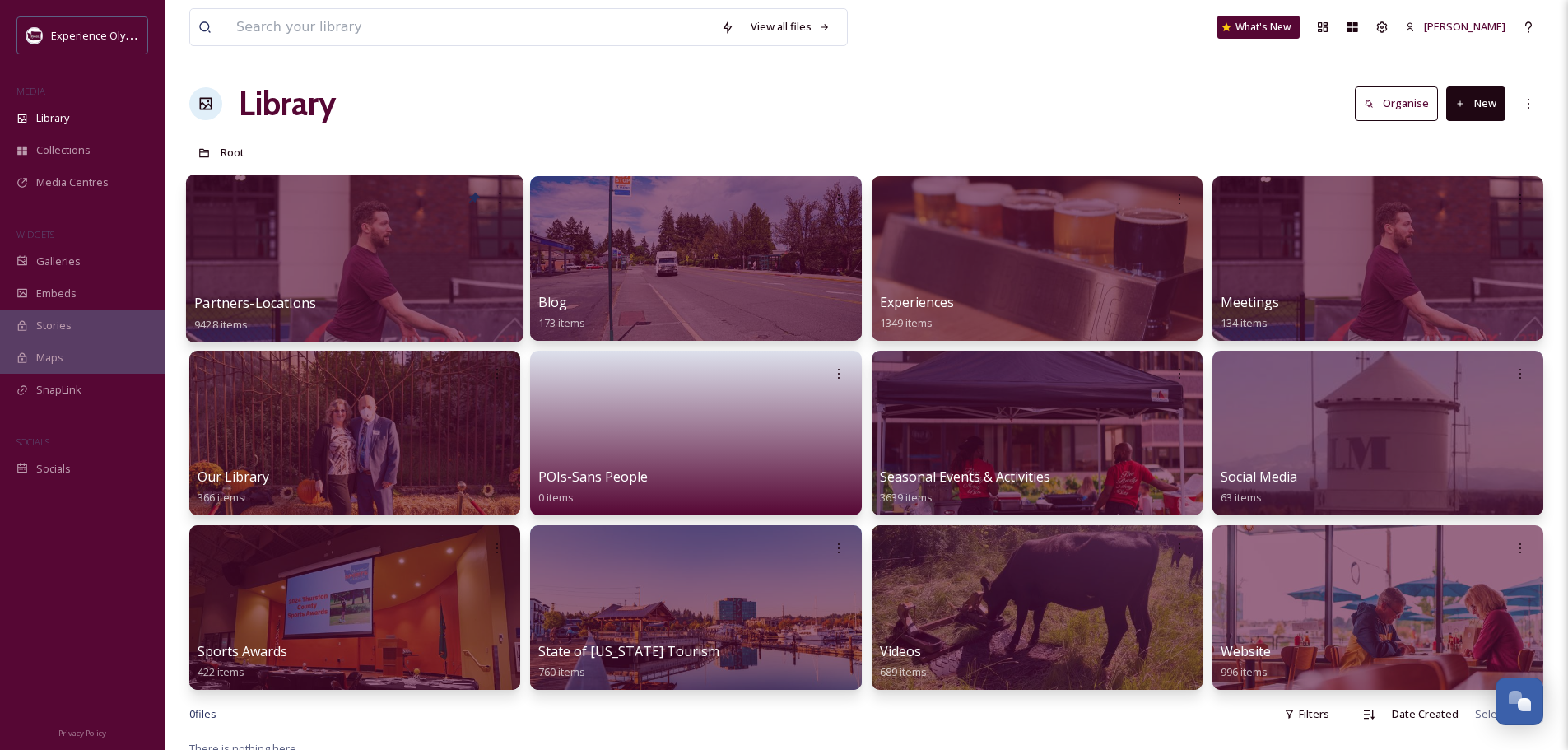
click at [267, 299] on span "Partners-Locations" at bounding box center [255, 302] width 122 height 18
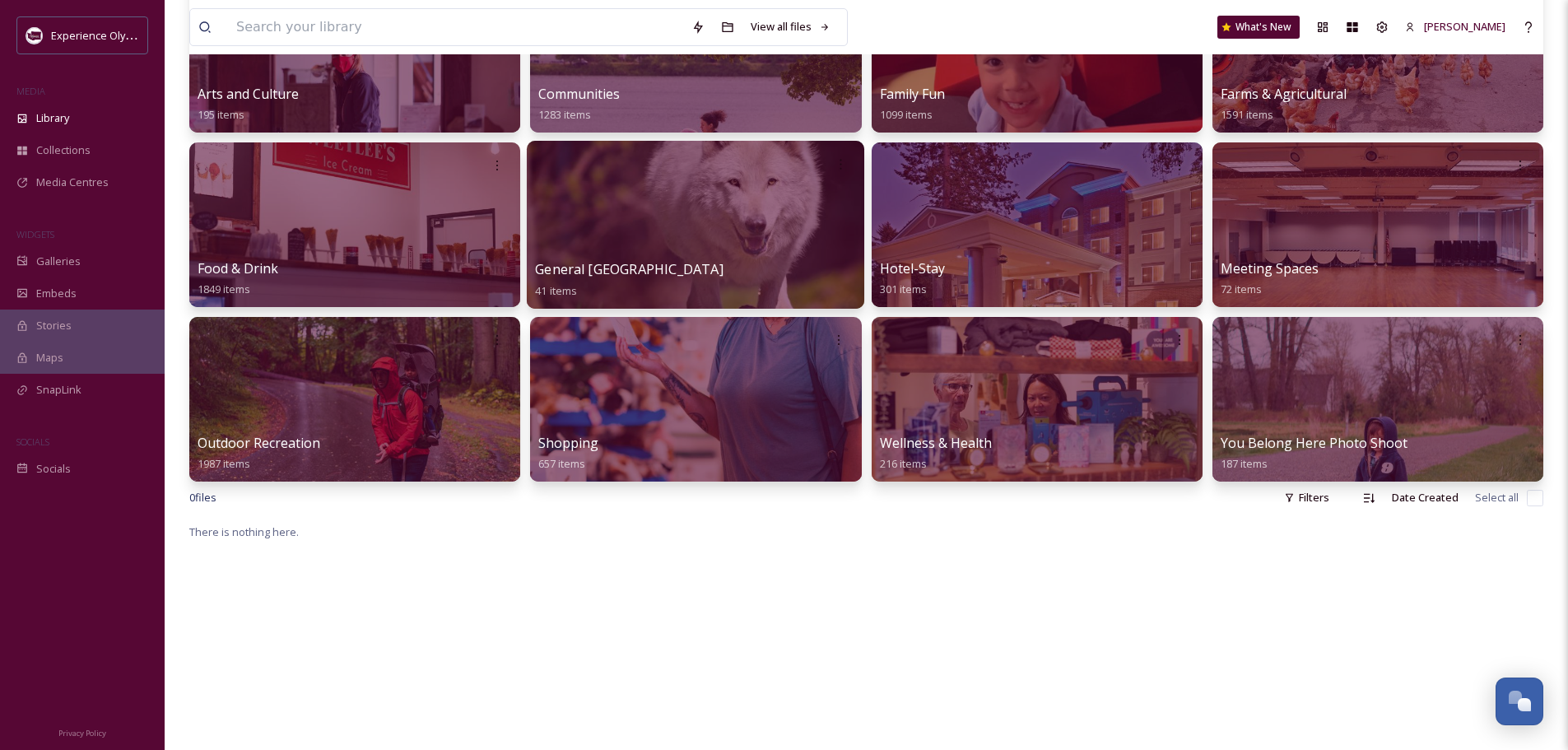
scroll to position [247, 0]
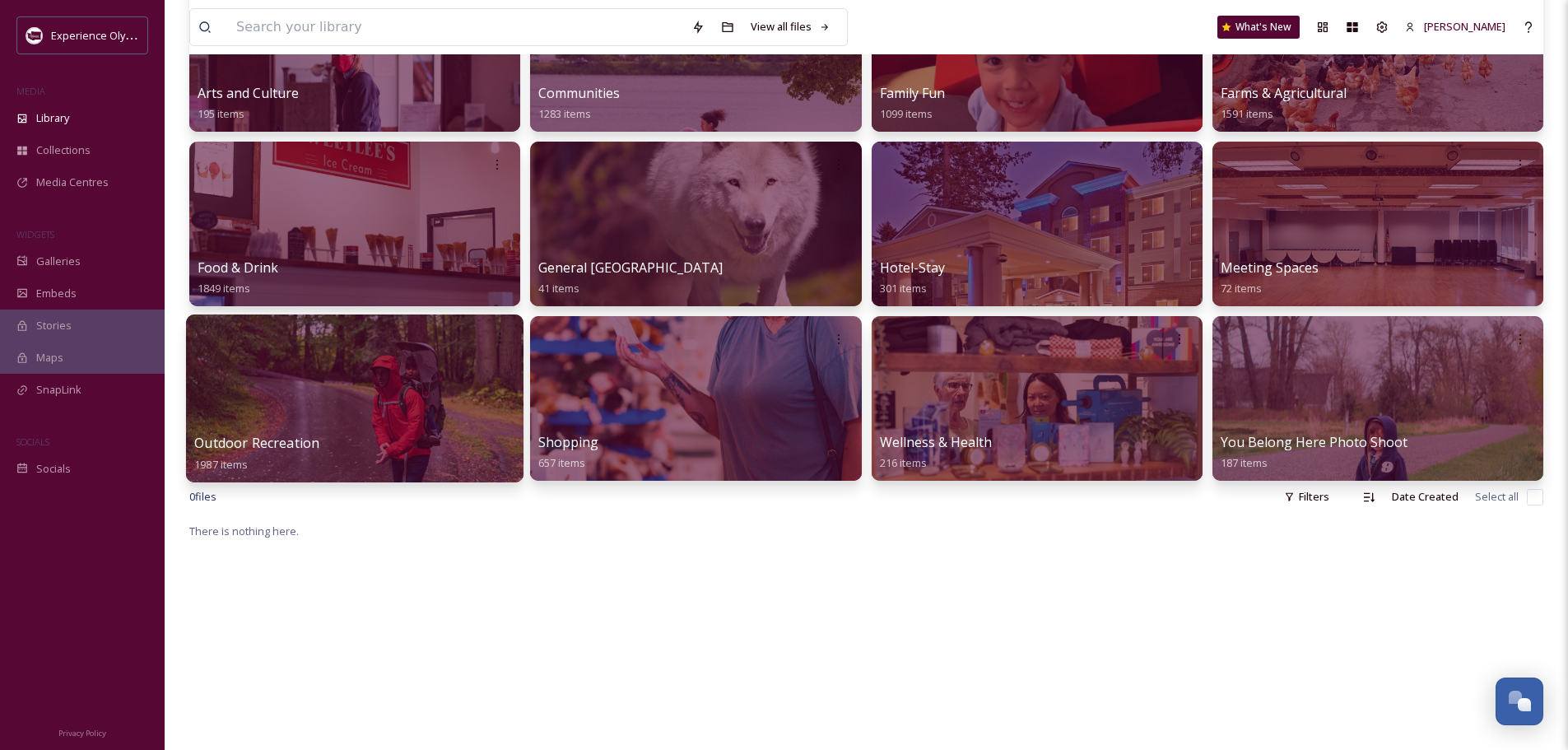
click at [306, 441] on span "Outdoor Recreation" at bounding box center [256, 442] width 126 height 18
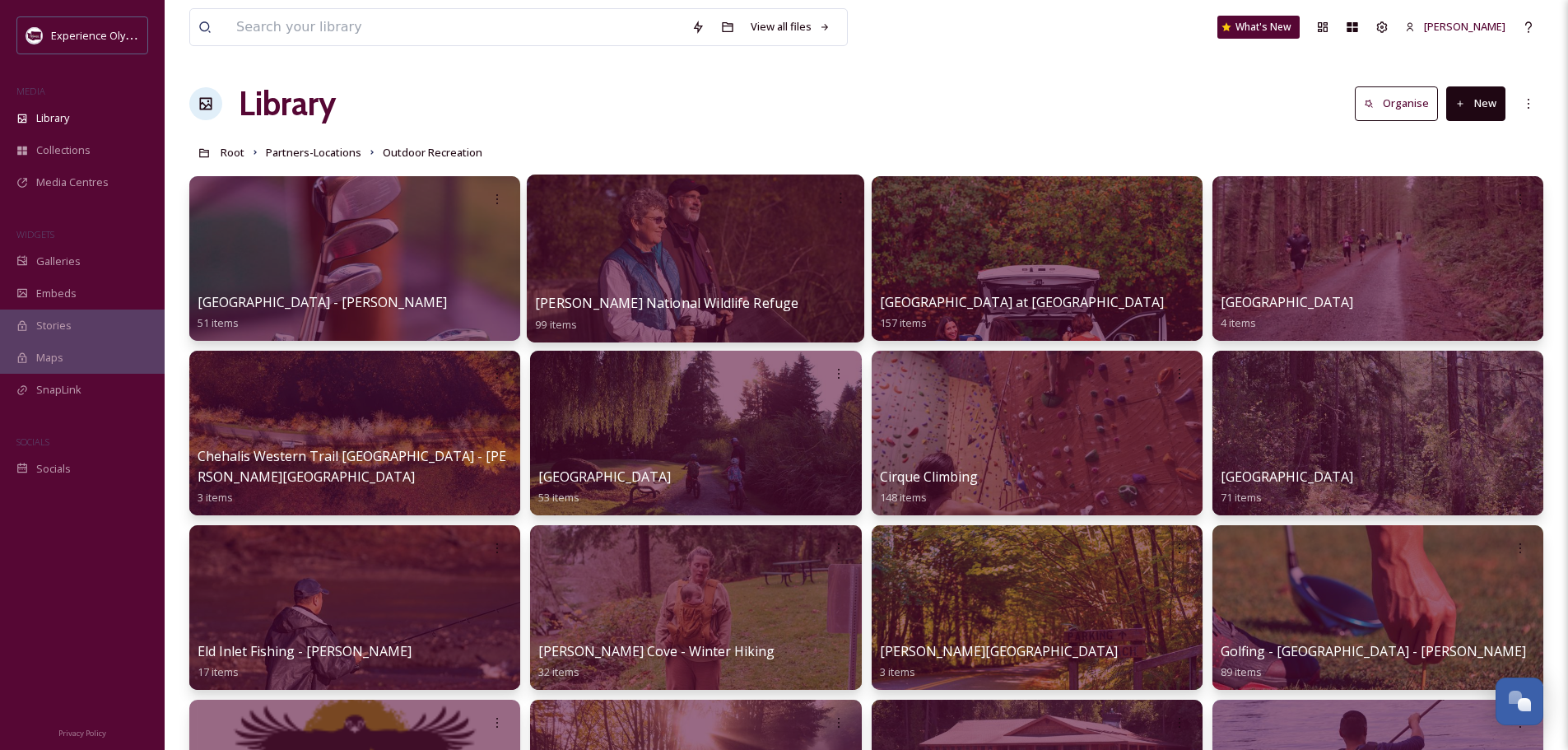
click at [770, 249] on div at bounding box center [695, 258] width 337 height 168
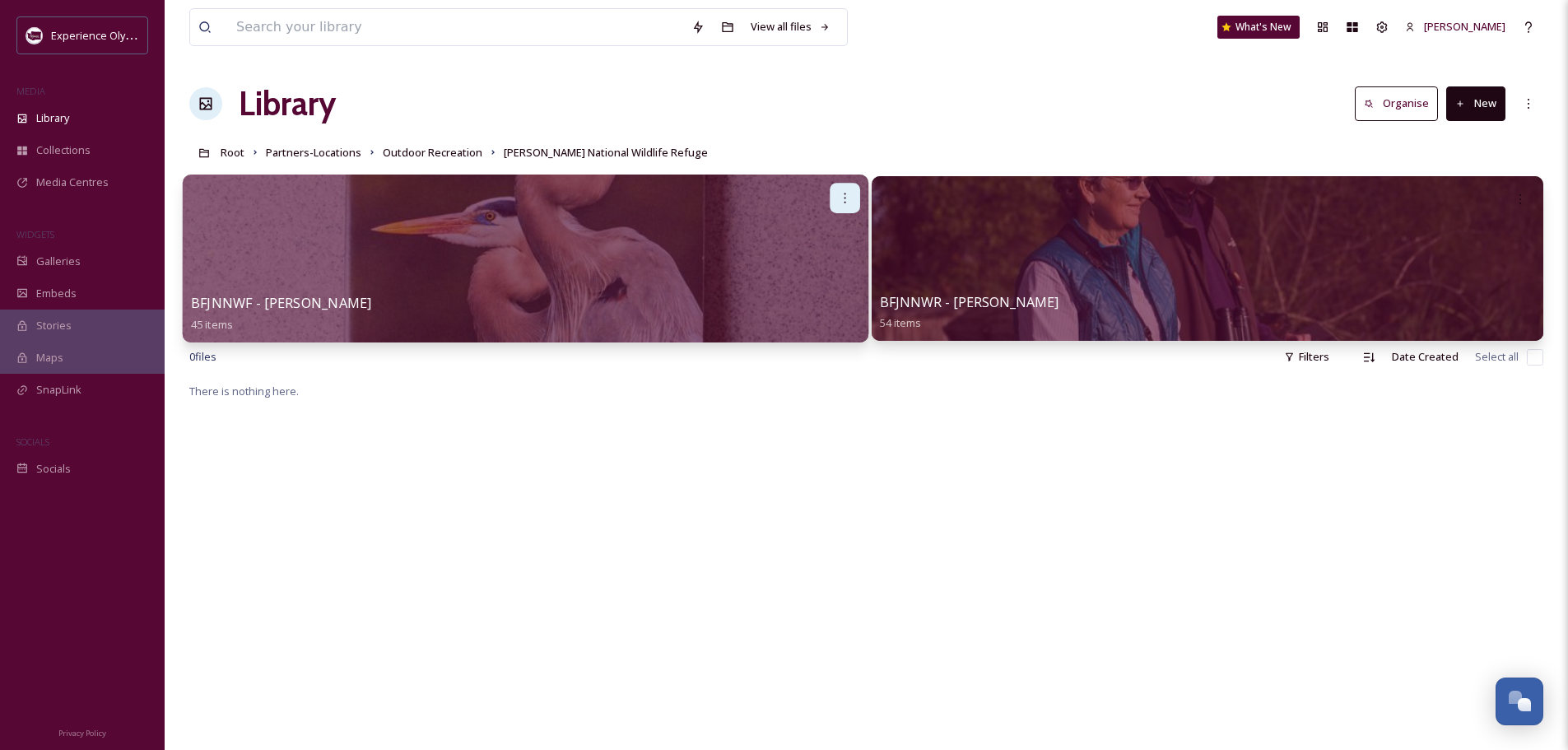
click at [843, 189] on div at bounding box center [845, 198] width 31 height 31
click at [820, 234] on span "Edit / Share" at bounding box center [804, 234] width 57 height 16
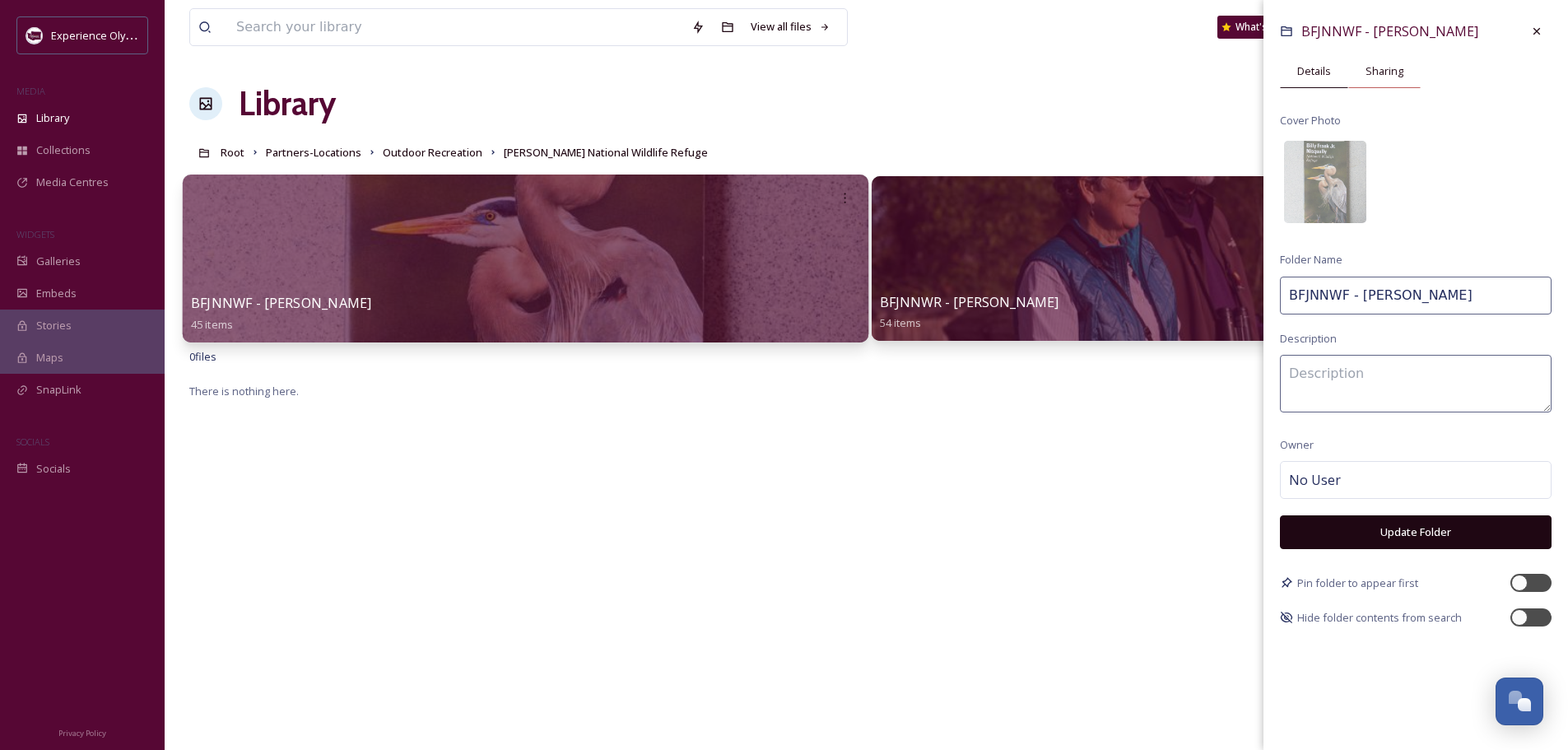
click at [1401, 71] on span "Sharing" at bounding box center [1384, 71] width 38 height 15
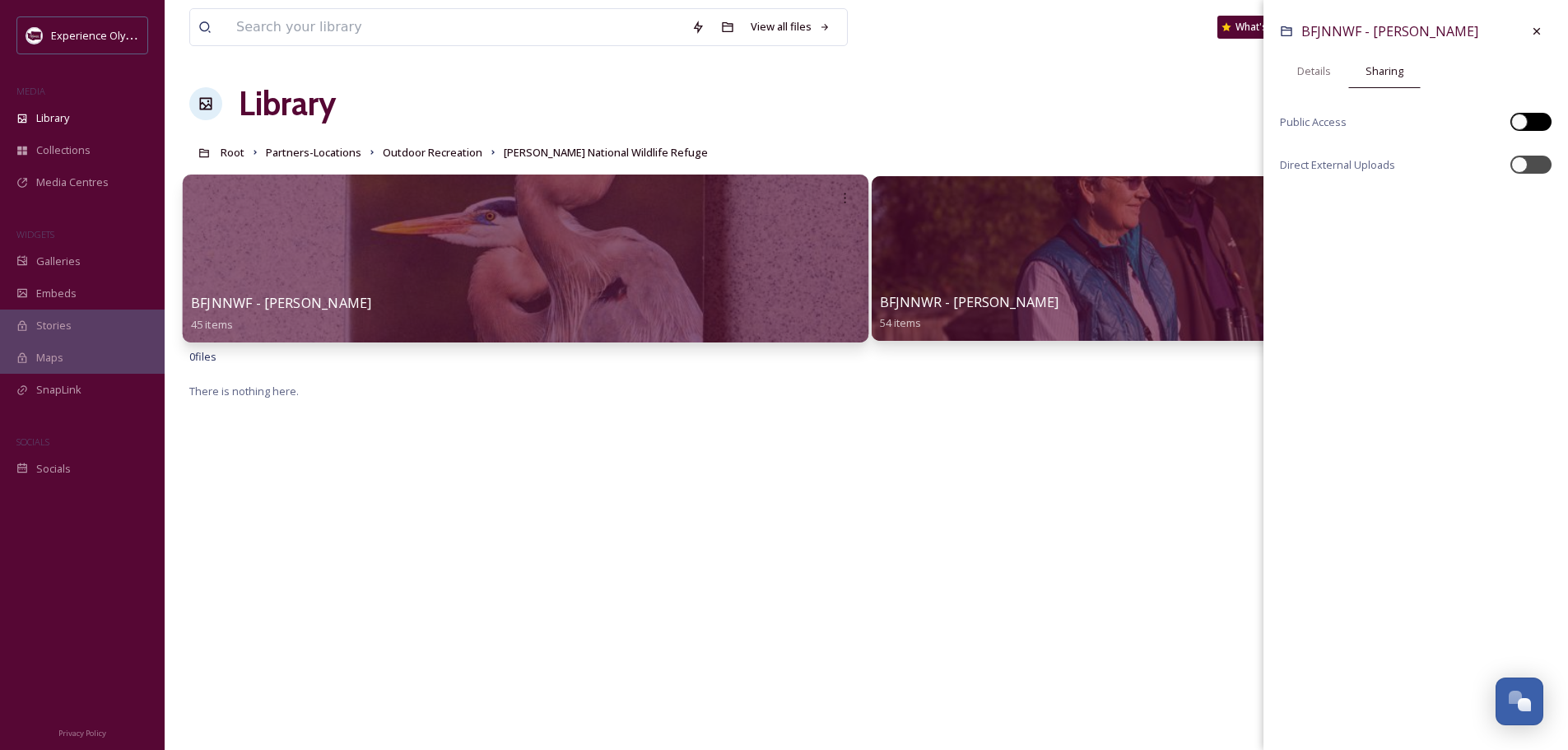
click at [1540, 120] on div at bounding box center [1540, 122] width 9 height 9
checkbox input "true"
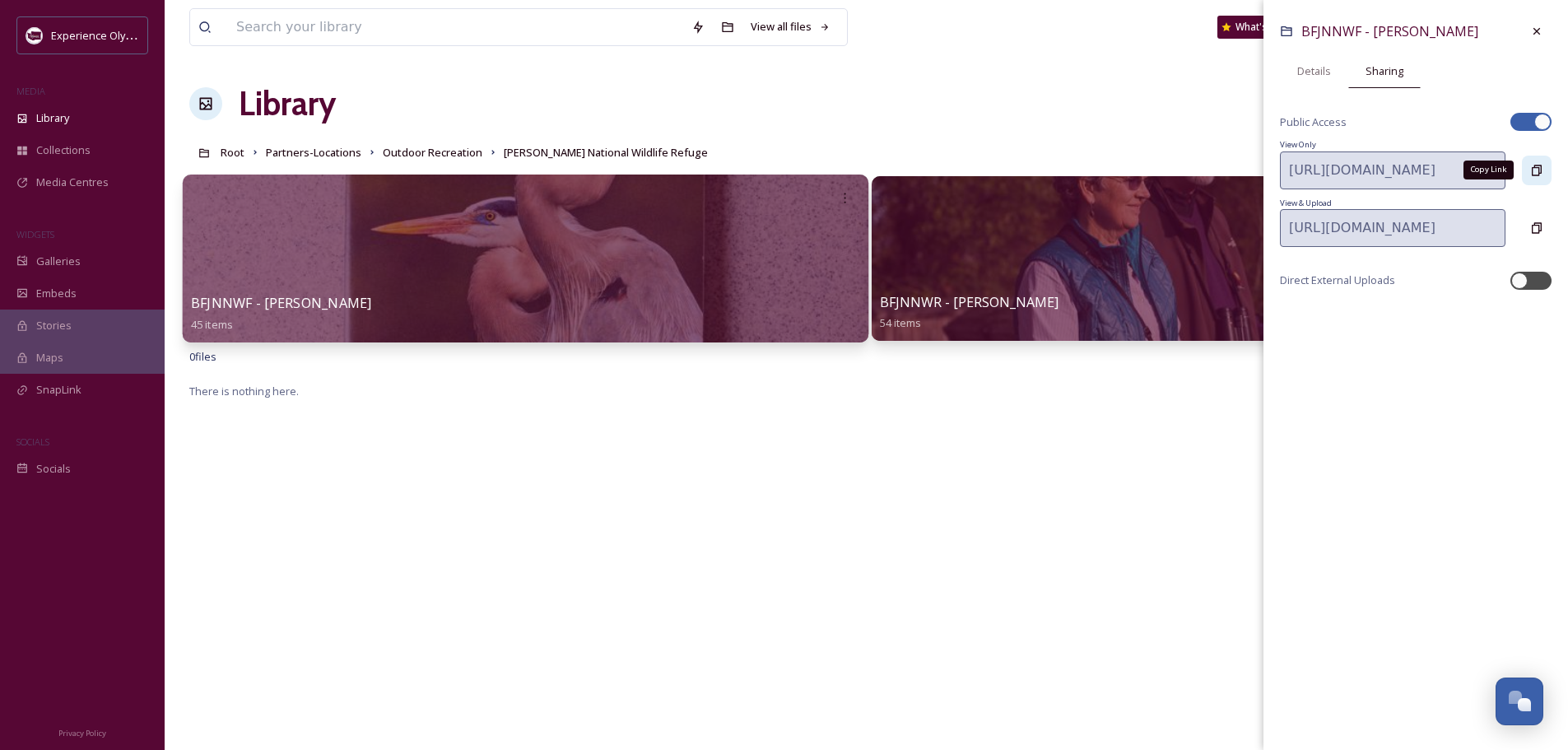
click at [1537, 172] on icon at bounding box center [1536, 170] width 13 height 13
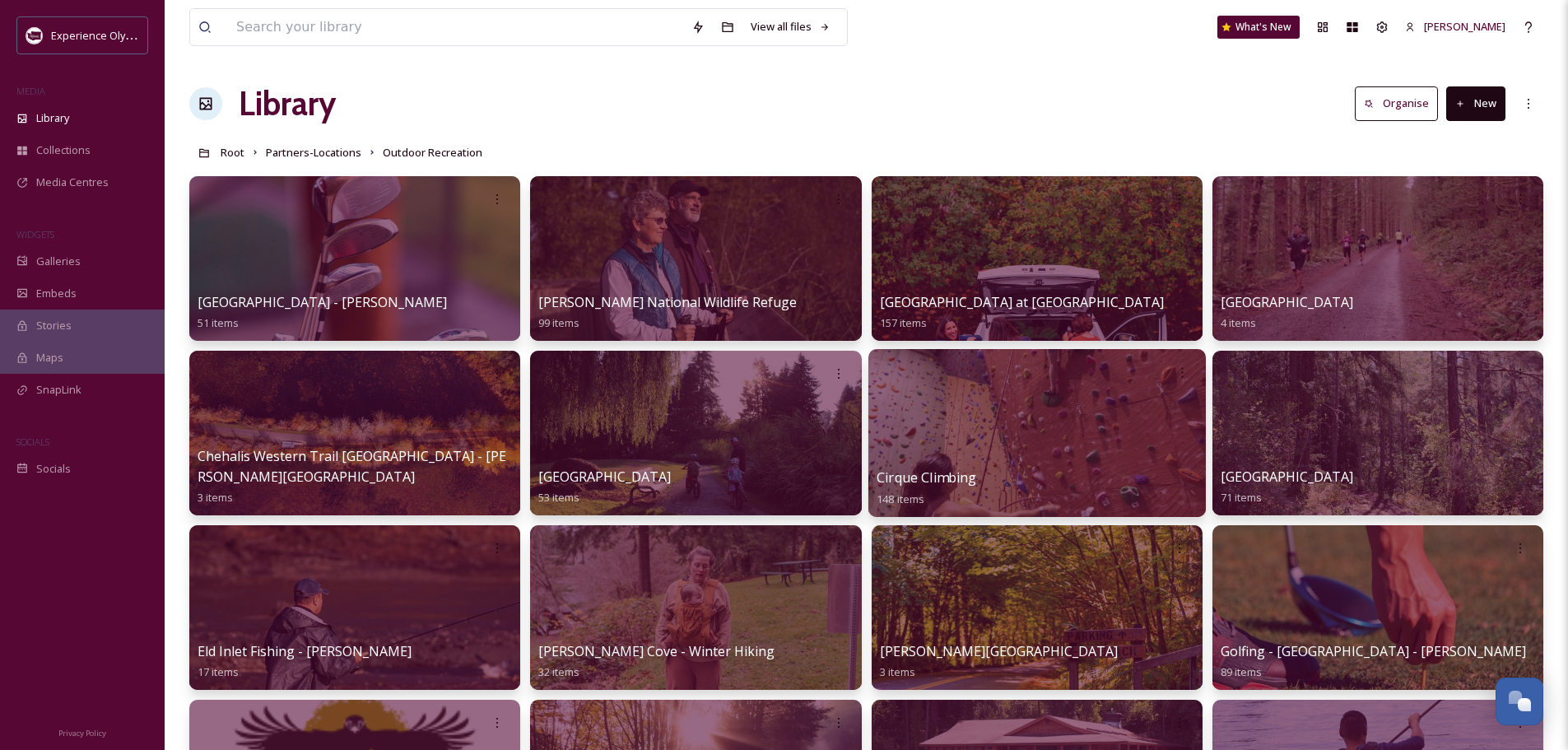
click at [934, 473] on span "Cirque Climbing" at bounding box center [927, 477] width 100 height 18
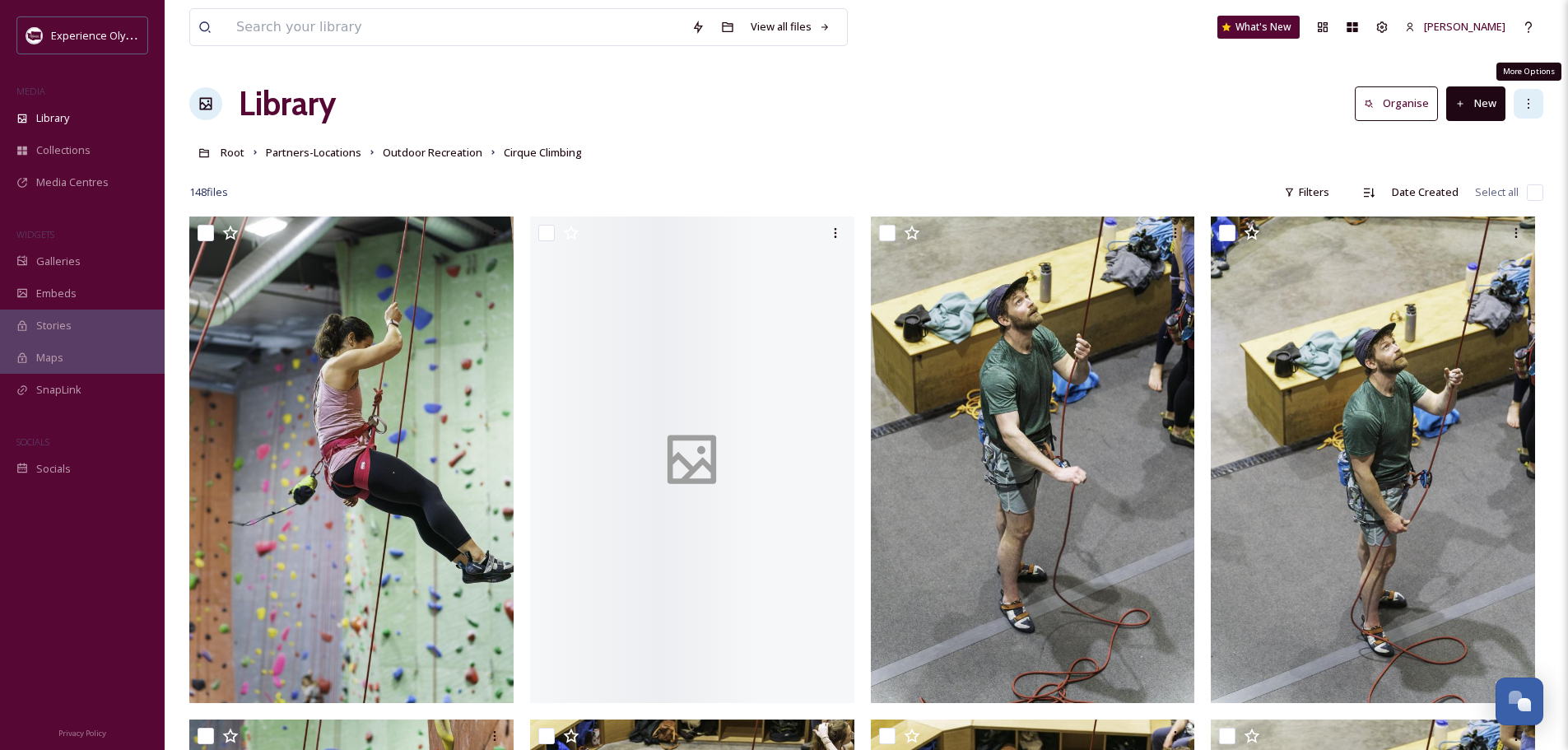
click at [1531, 102] on icon at bounding box center [1528, 103] width 13 height 13
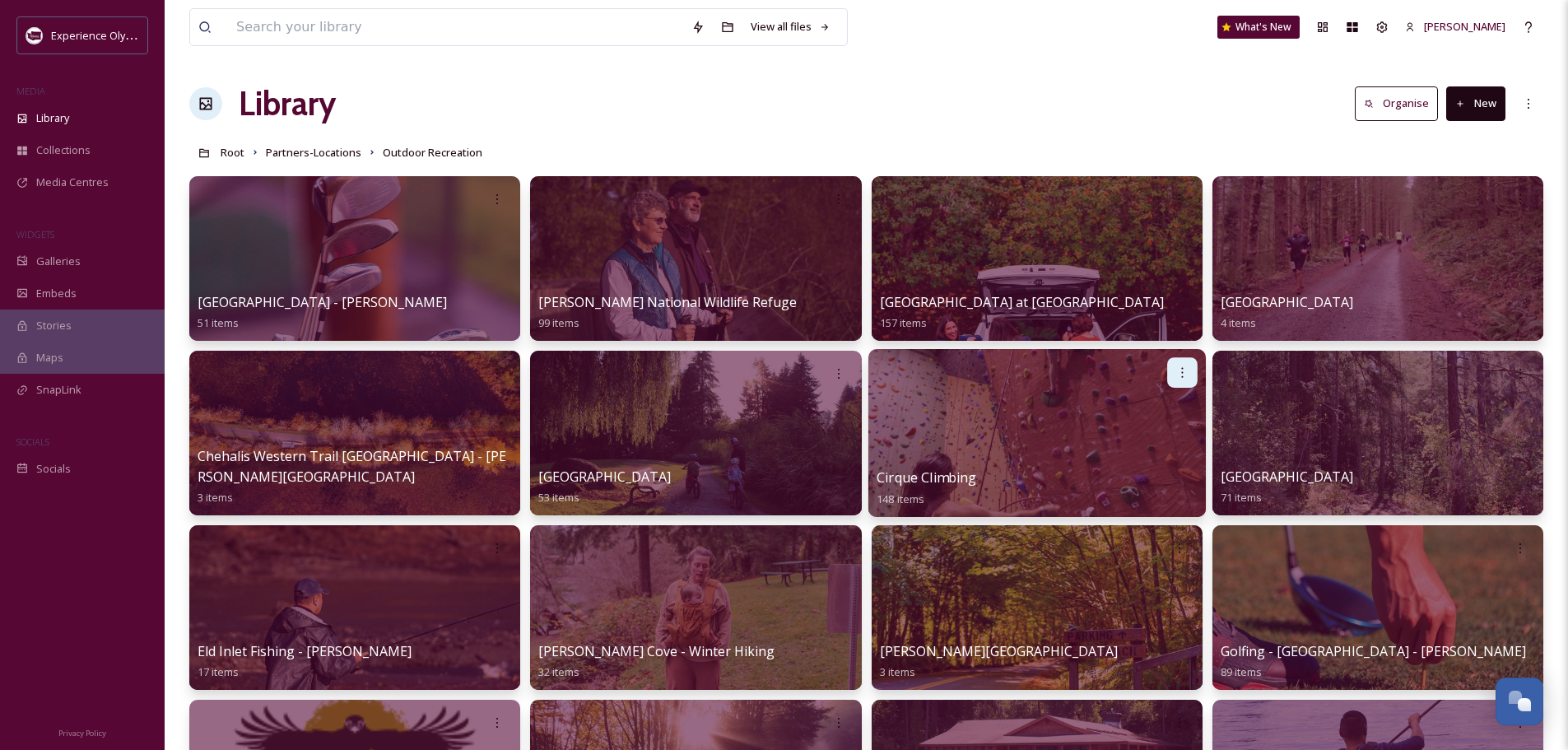
click at [1185, 375] on icon at bounding box center [1181, 372] width 13 height 13
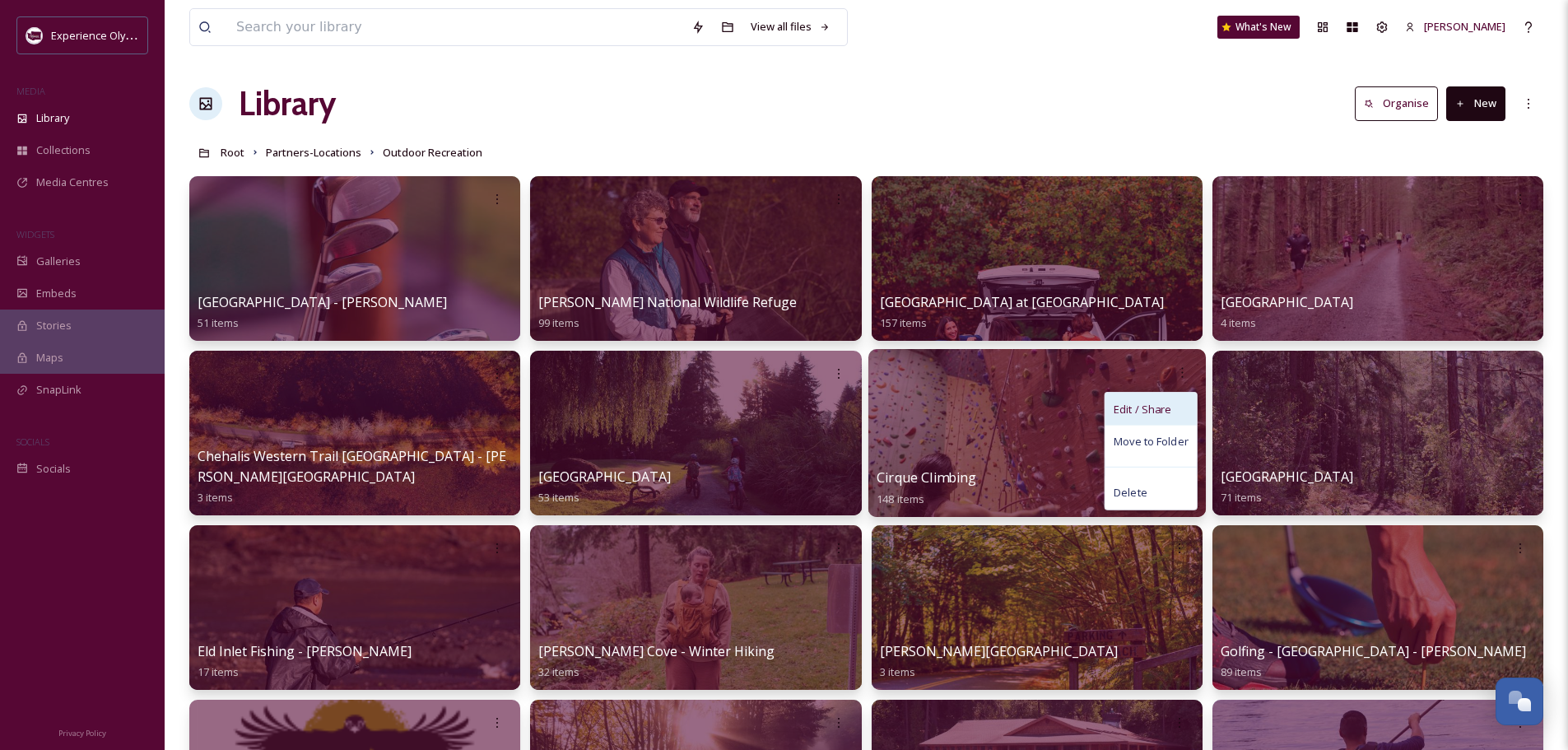
click at [1146, 403] on span "Edit / Share" at bounding box center [1142, 408] width 57 height 16
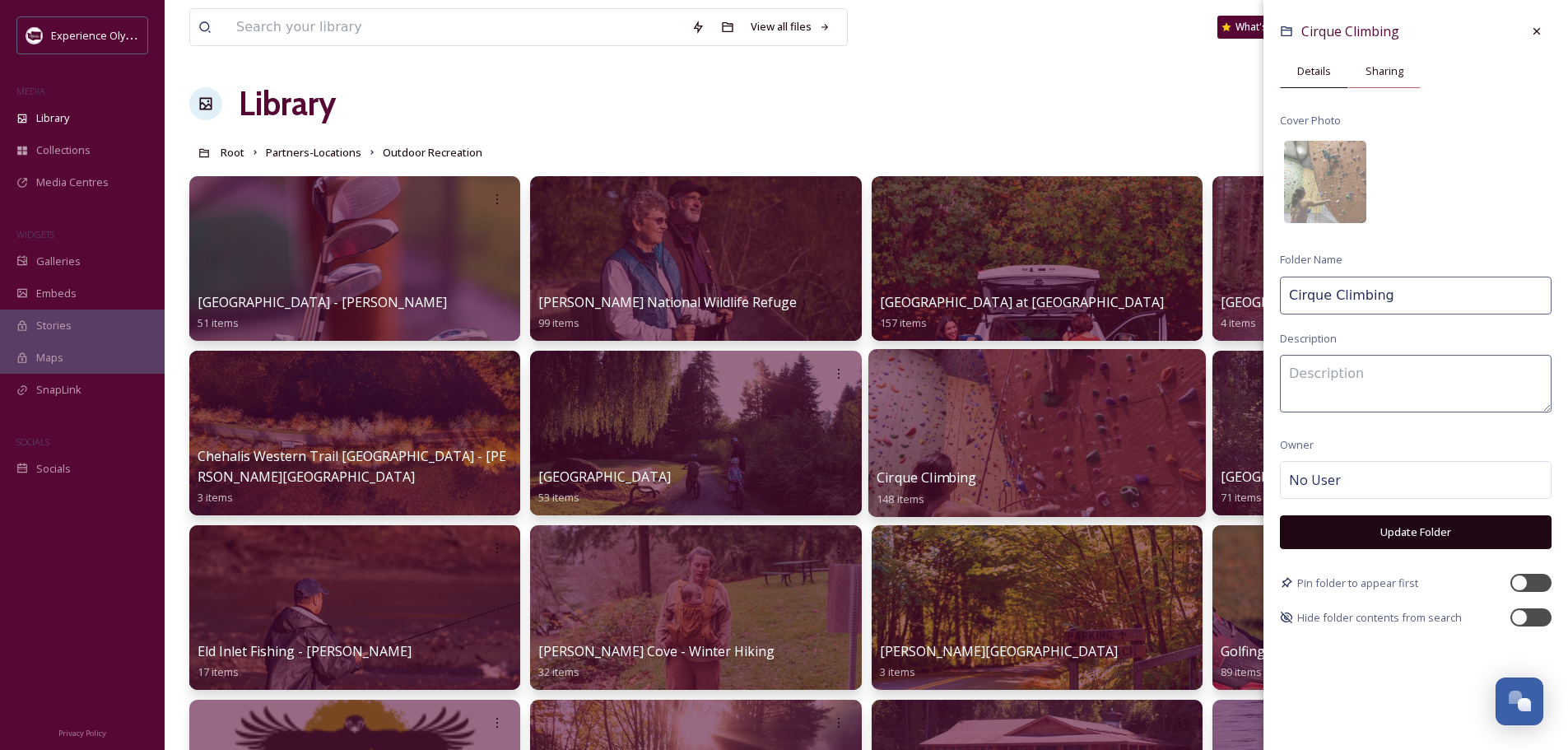
click at [1379, 74] on span "Sharing" at bounding box center [1384, 71] width 38 height 15
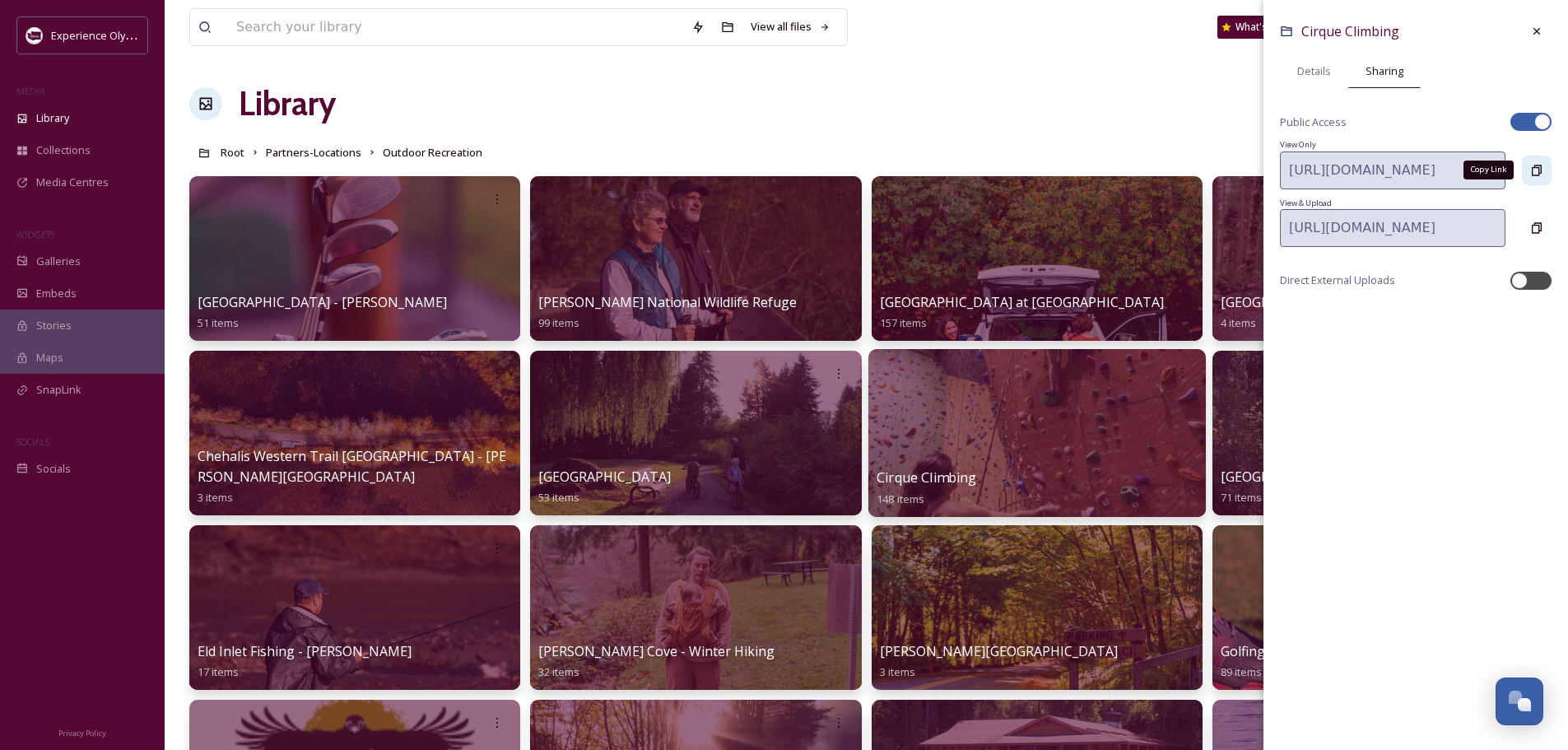
click at [1540, 168] on icon at bounding box center [1536, 170] width 13 height 13
click at [1536, 27] on icon at bounding box center [1536, 31] width 13 height 13
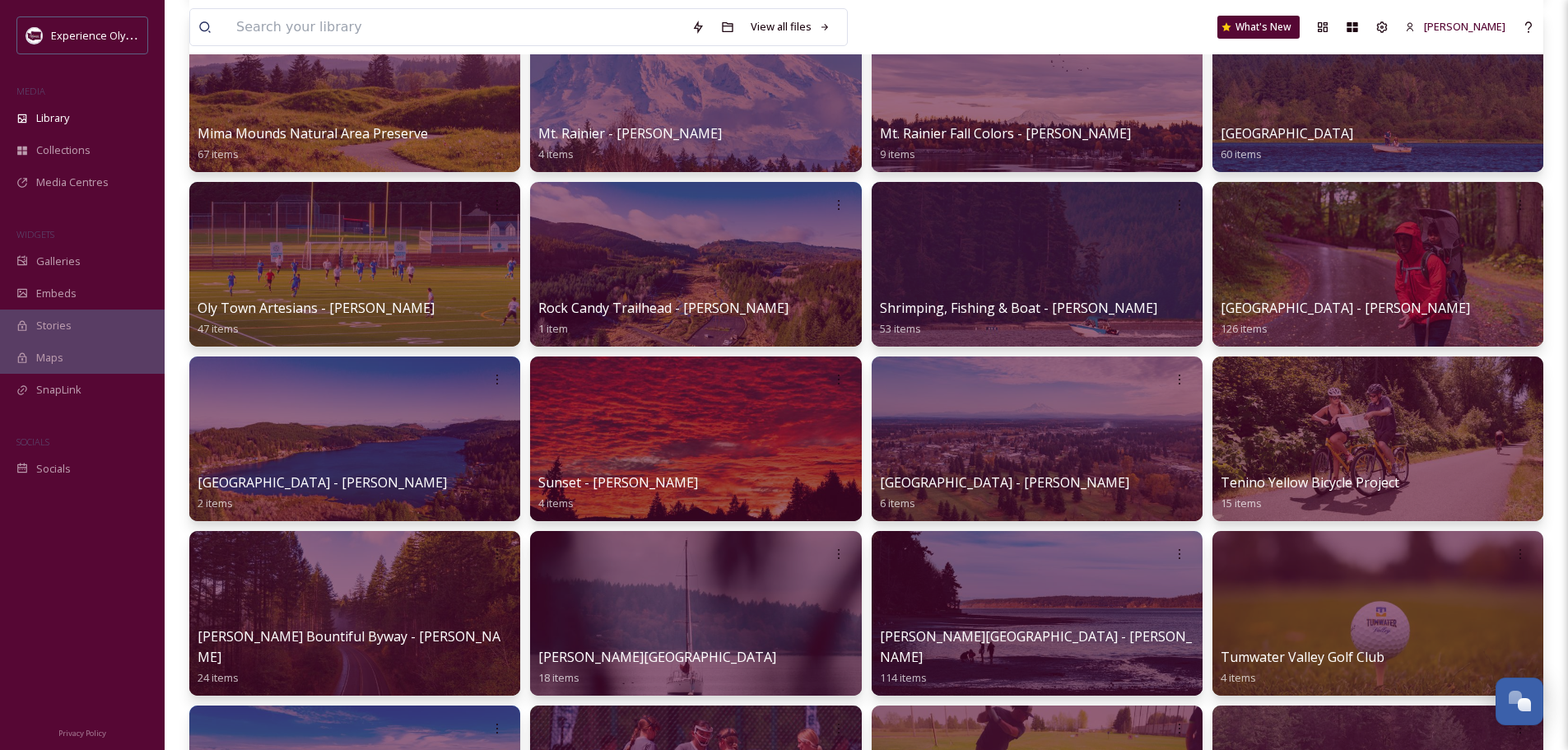
scroll to position [1070, 0]
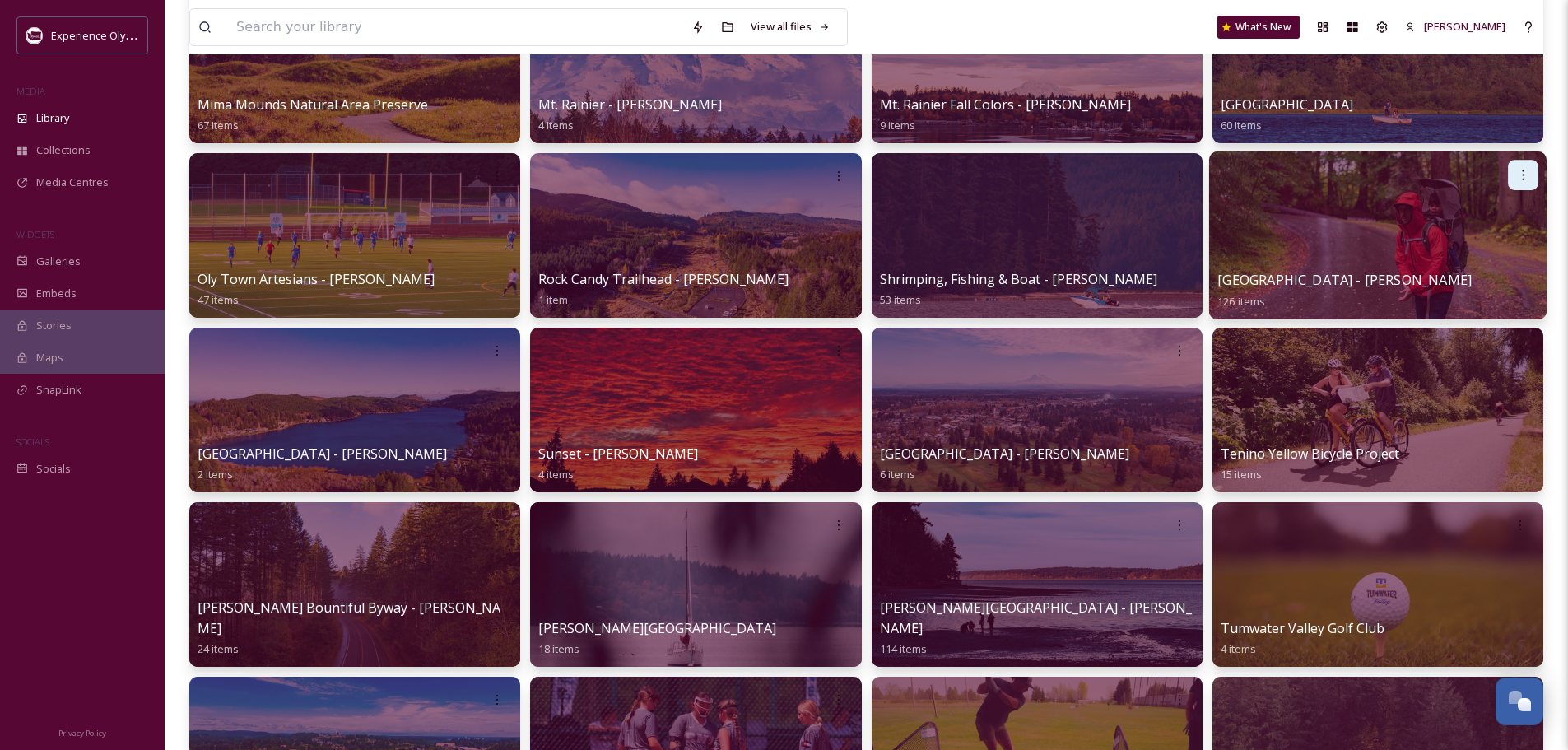
click at [1530, 168] on icon at bounding box center [1522, 174] width 13 height 13
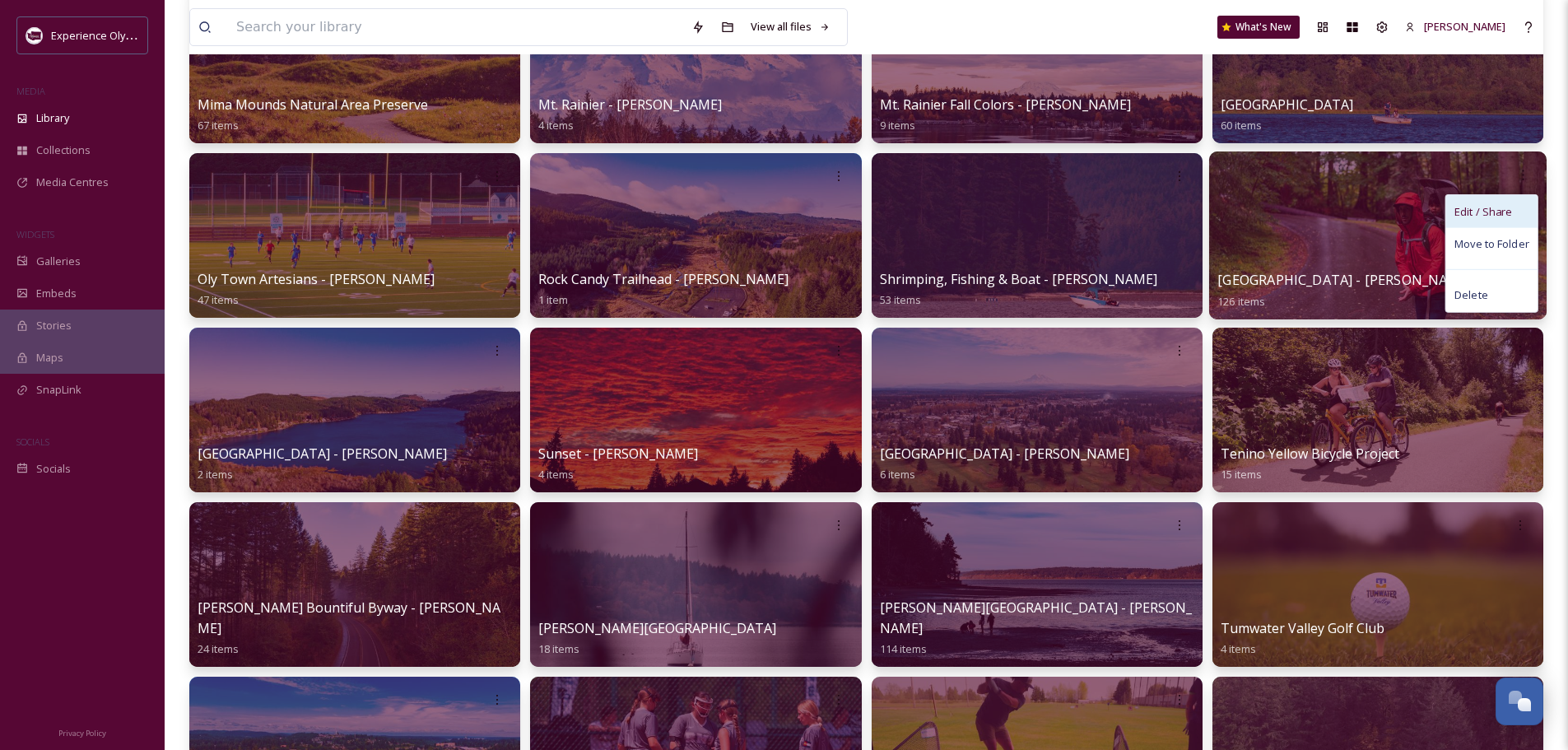
click at [1489, 216] on span "Edit / Share" at bounding box center [1483, 211] width 57 height 16
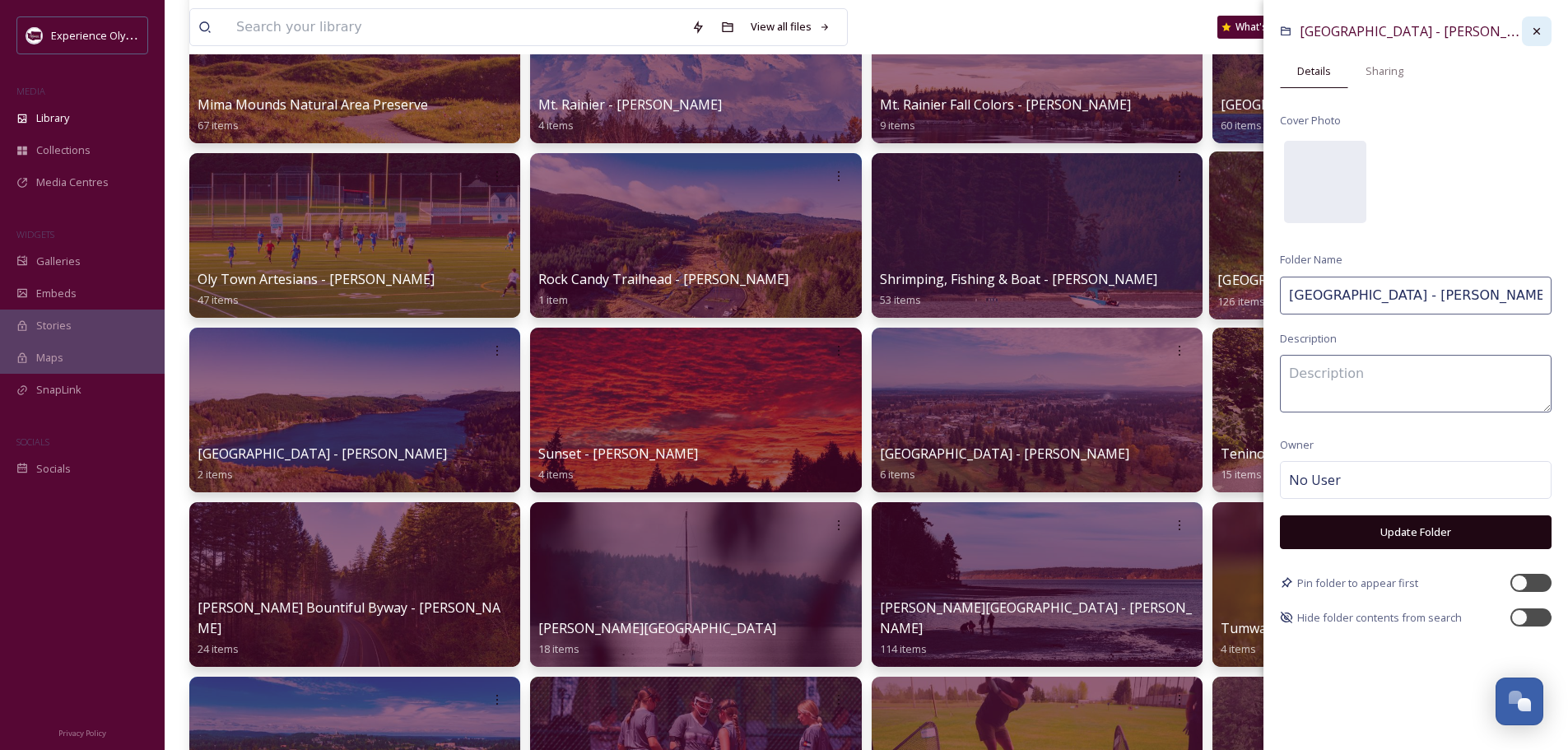
click at [1542, 25] on icon at bounding box center [1536, 31] width 13 height 13
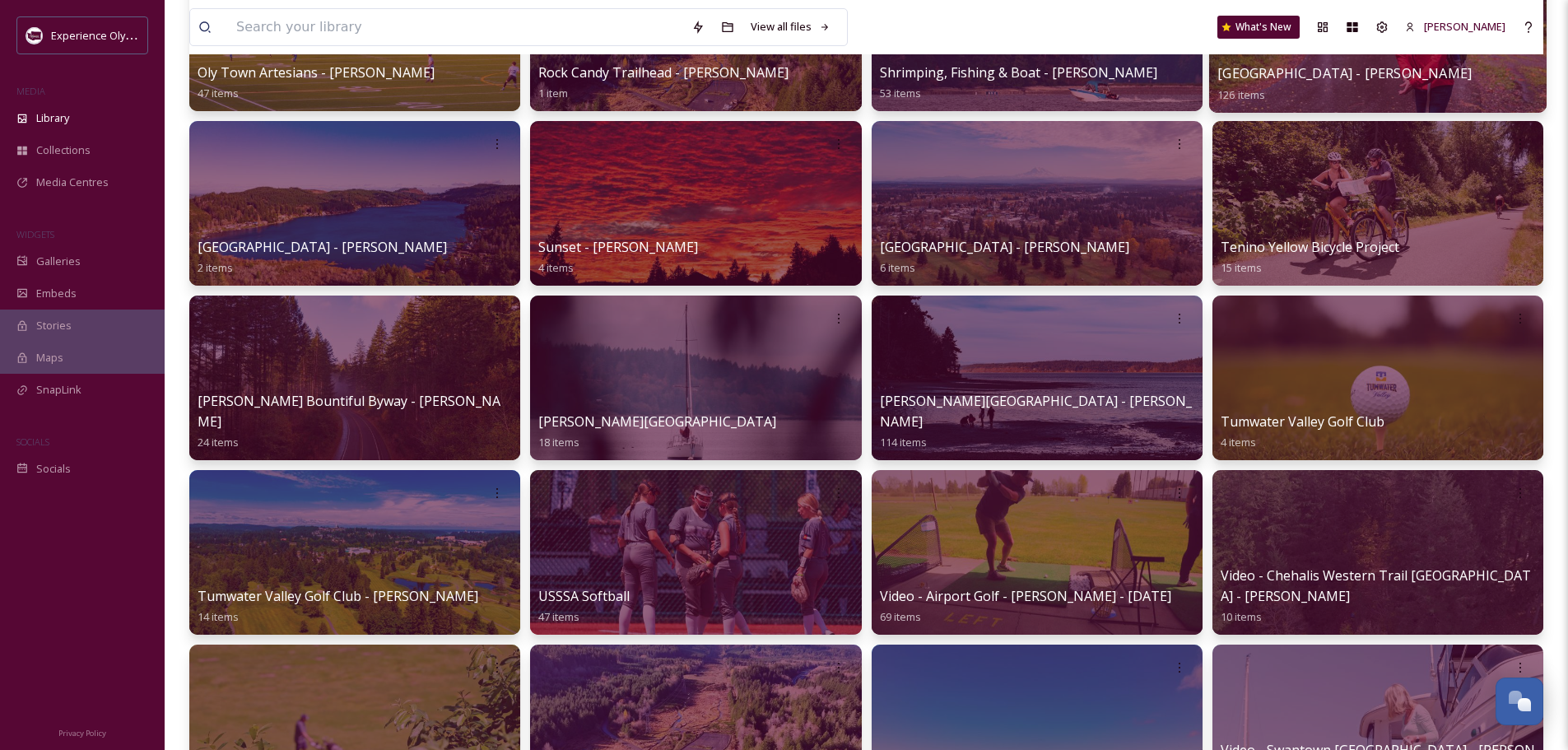
scroll to position [1317, 0]
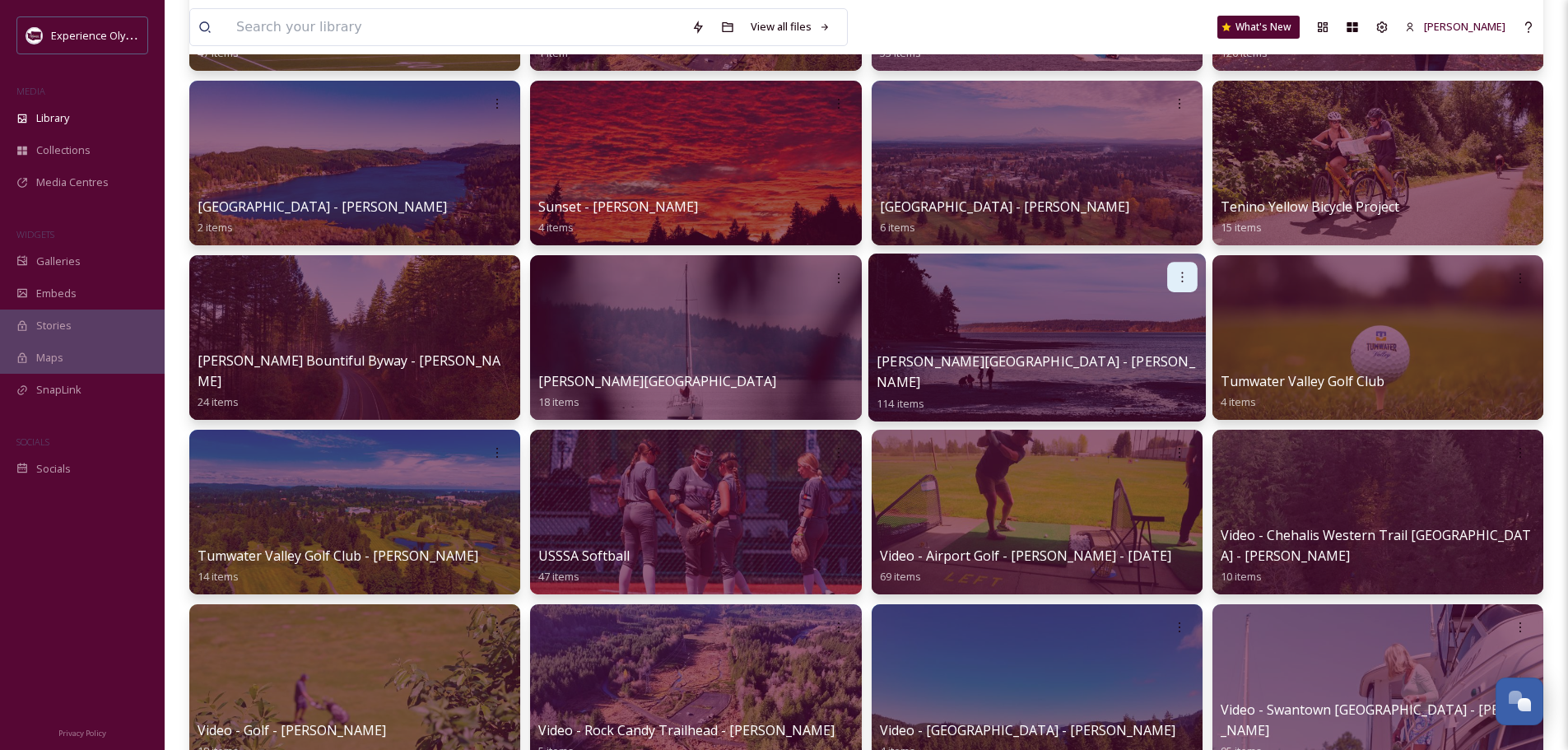
click at [1181, 267] on div at bounding box center [1183, 278] width 31 height 31
click at [1154, 316] on span "Edit / Share" at bounding box center [1142, 313] width 57 height 16
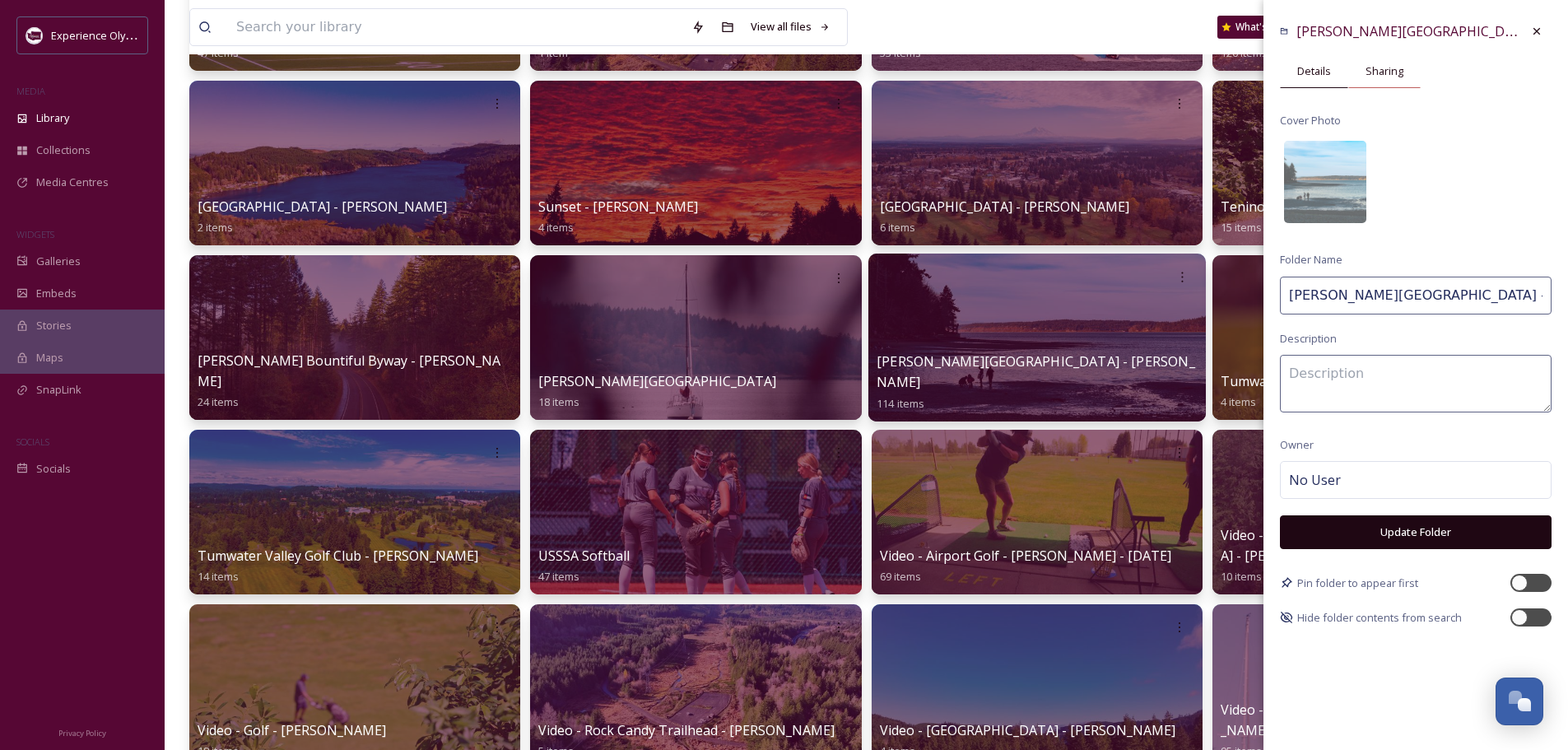
click at [1399, 72] on span "Sharing" at bounding box center [1384, 71] width 38 height 15
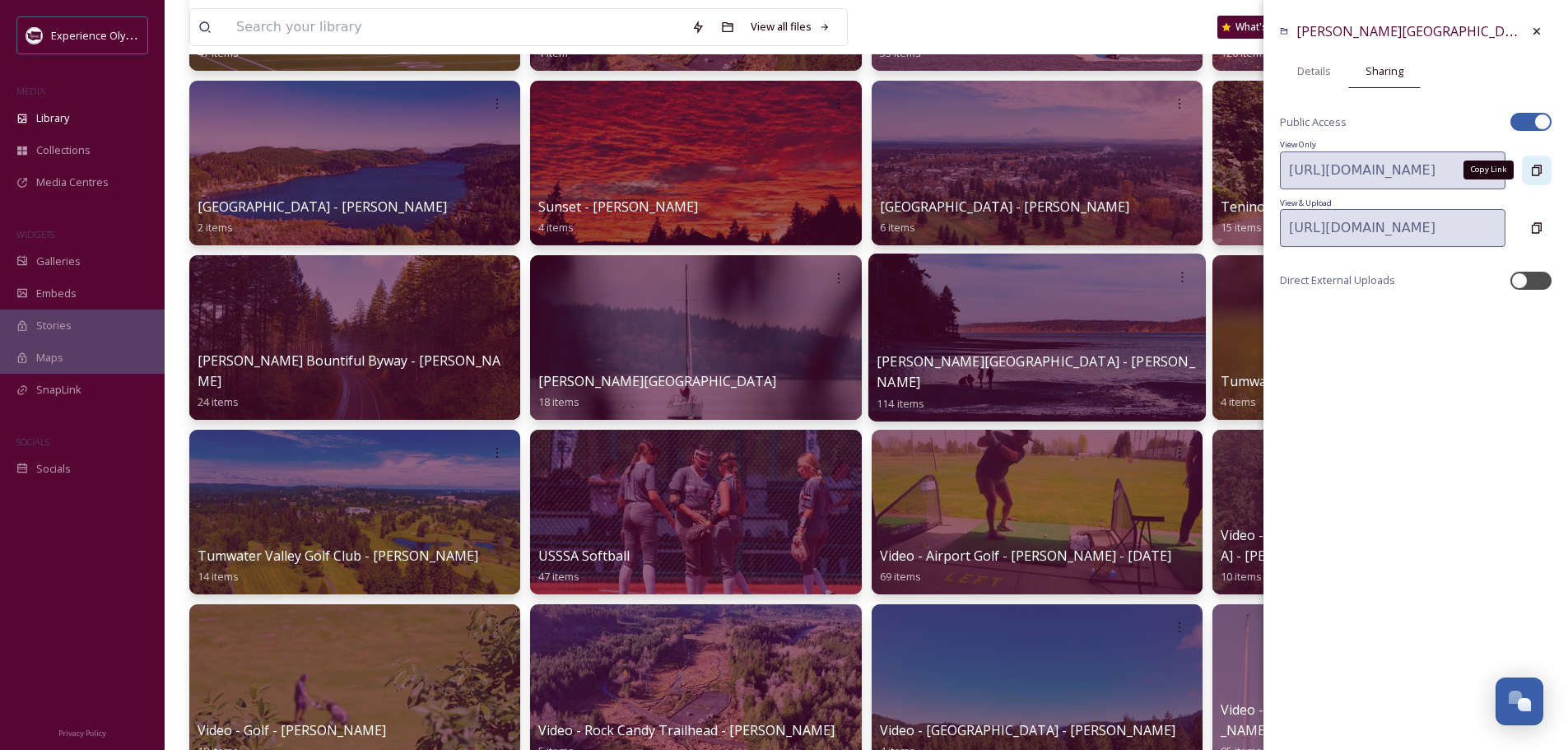
click at [1537, 164] on icon at bounding box center [1536, 170] width 13 height 13
click at [1540, 31] on icon at bounding box center [1536, 31] width 13 height 13
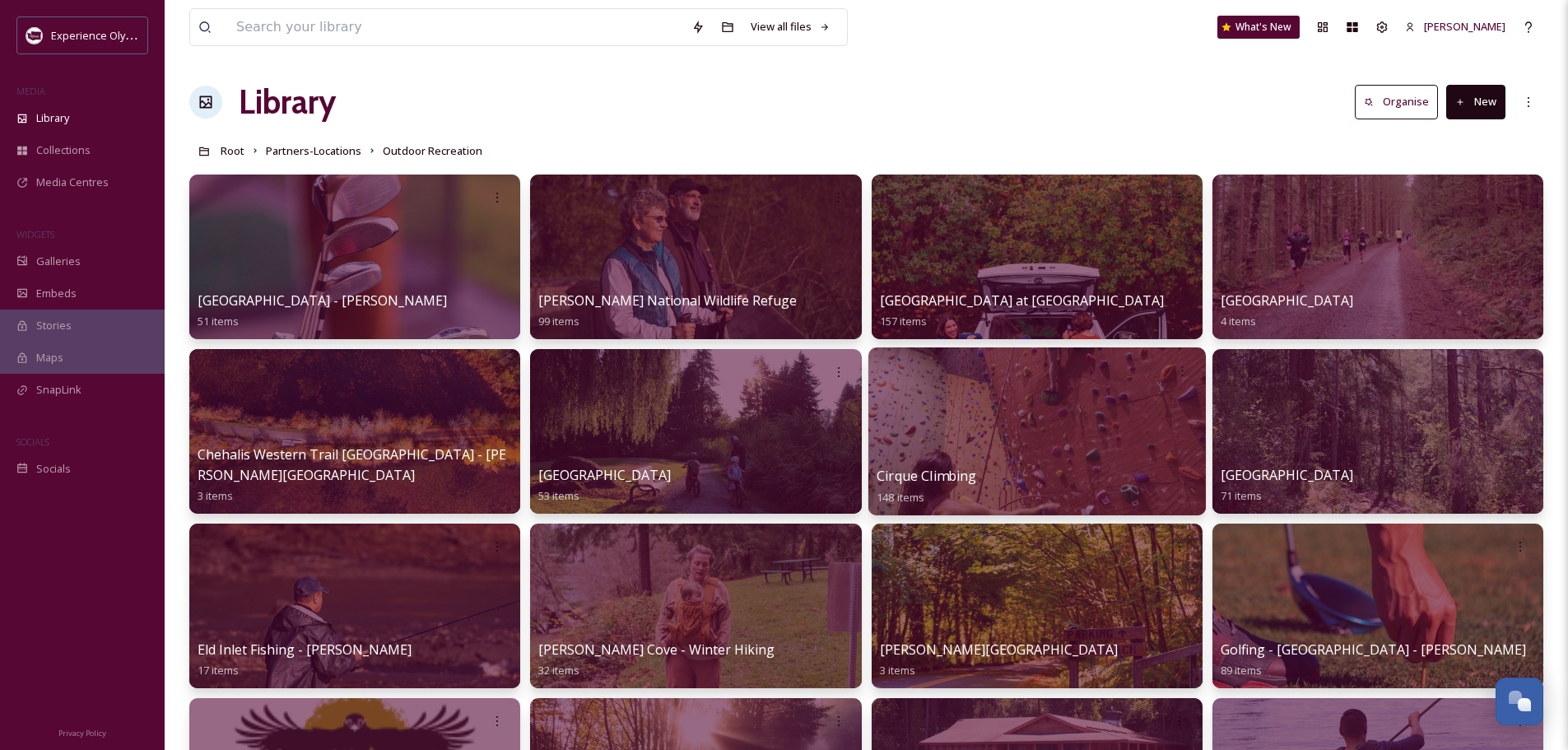
scroll to position [0, 0]
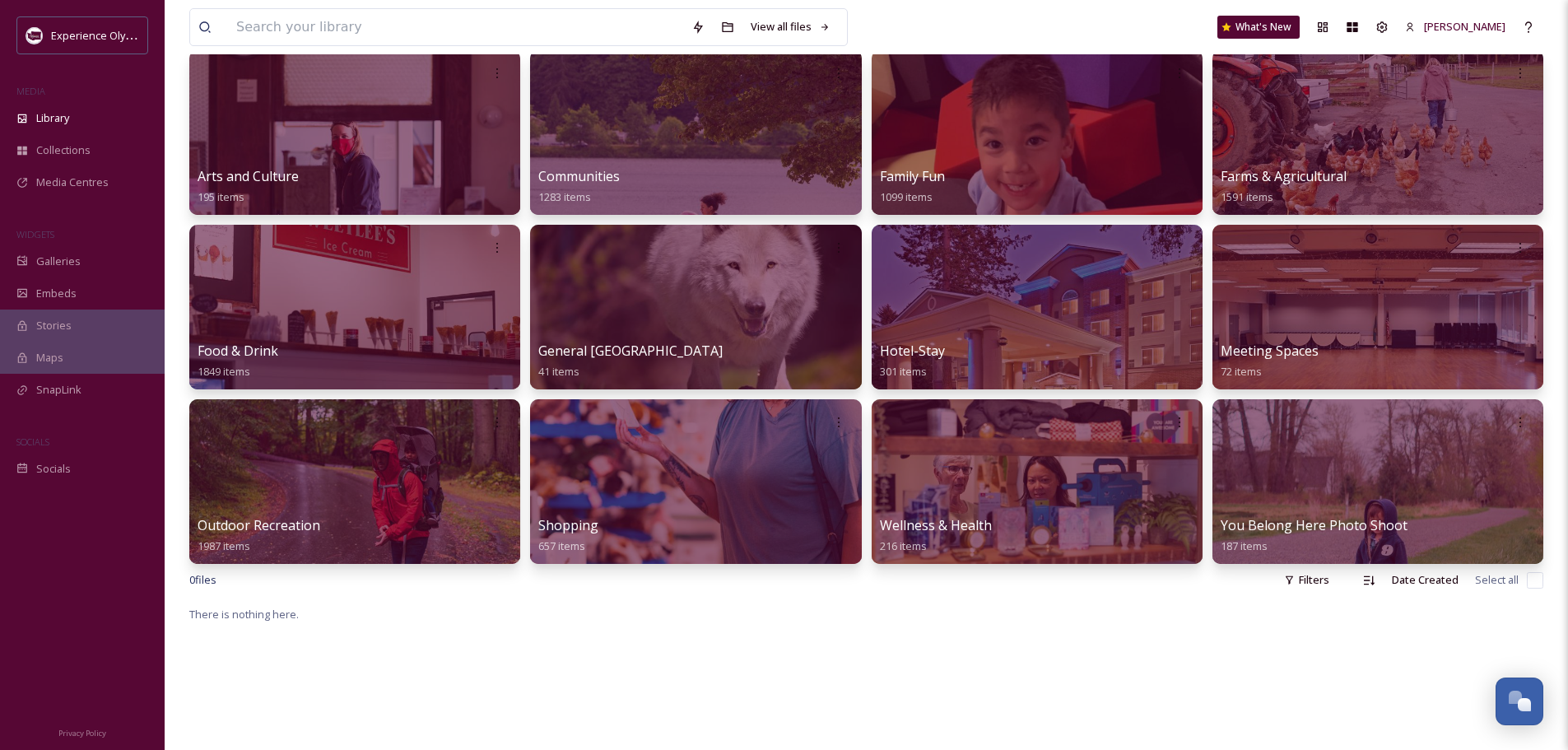
scroll to position [165, 0]
click at [1354, 492] on div at bounding box center [1378, 481] width 337 height 168
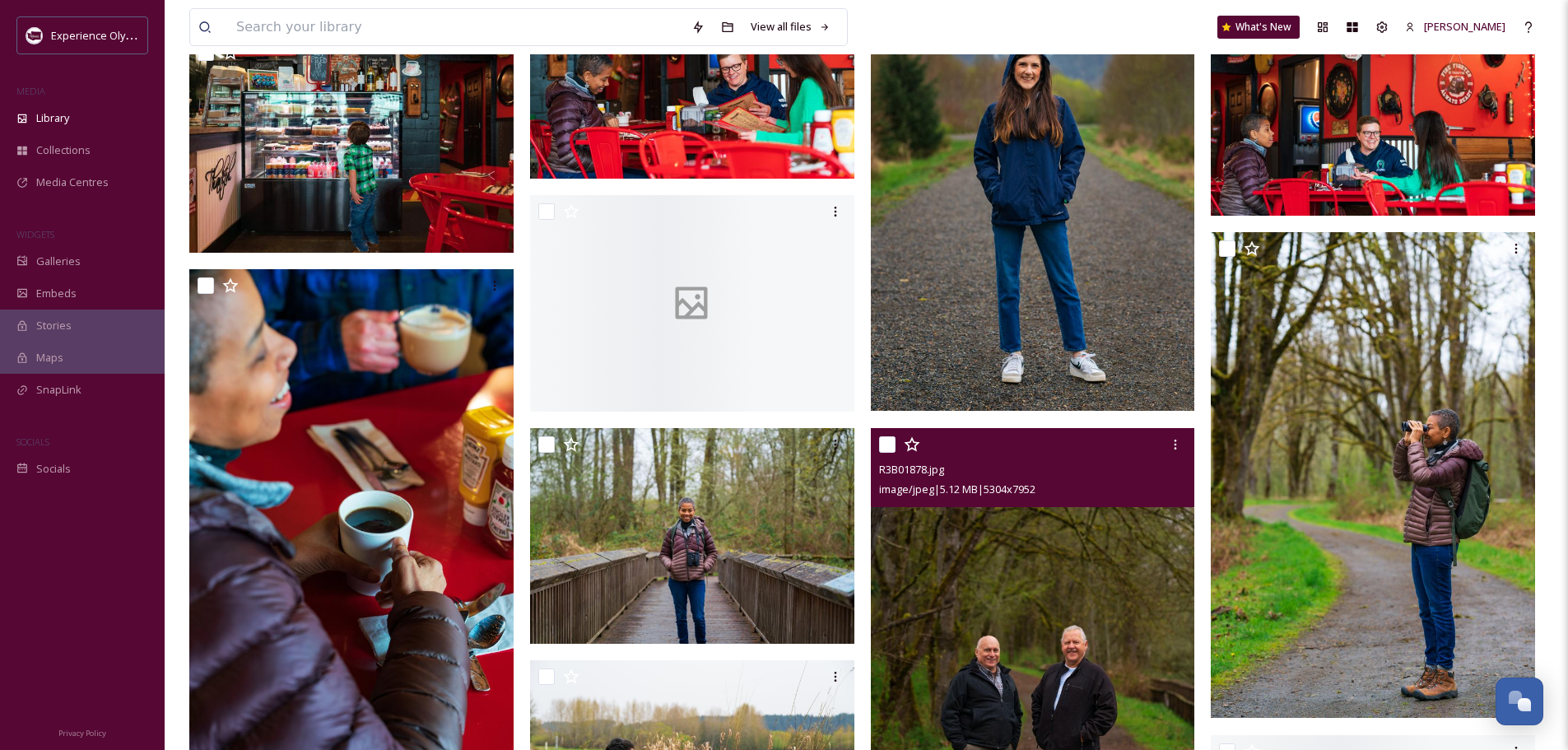
scroll to position [7050, 0]
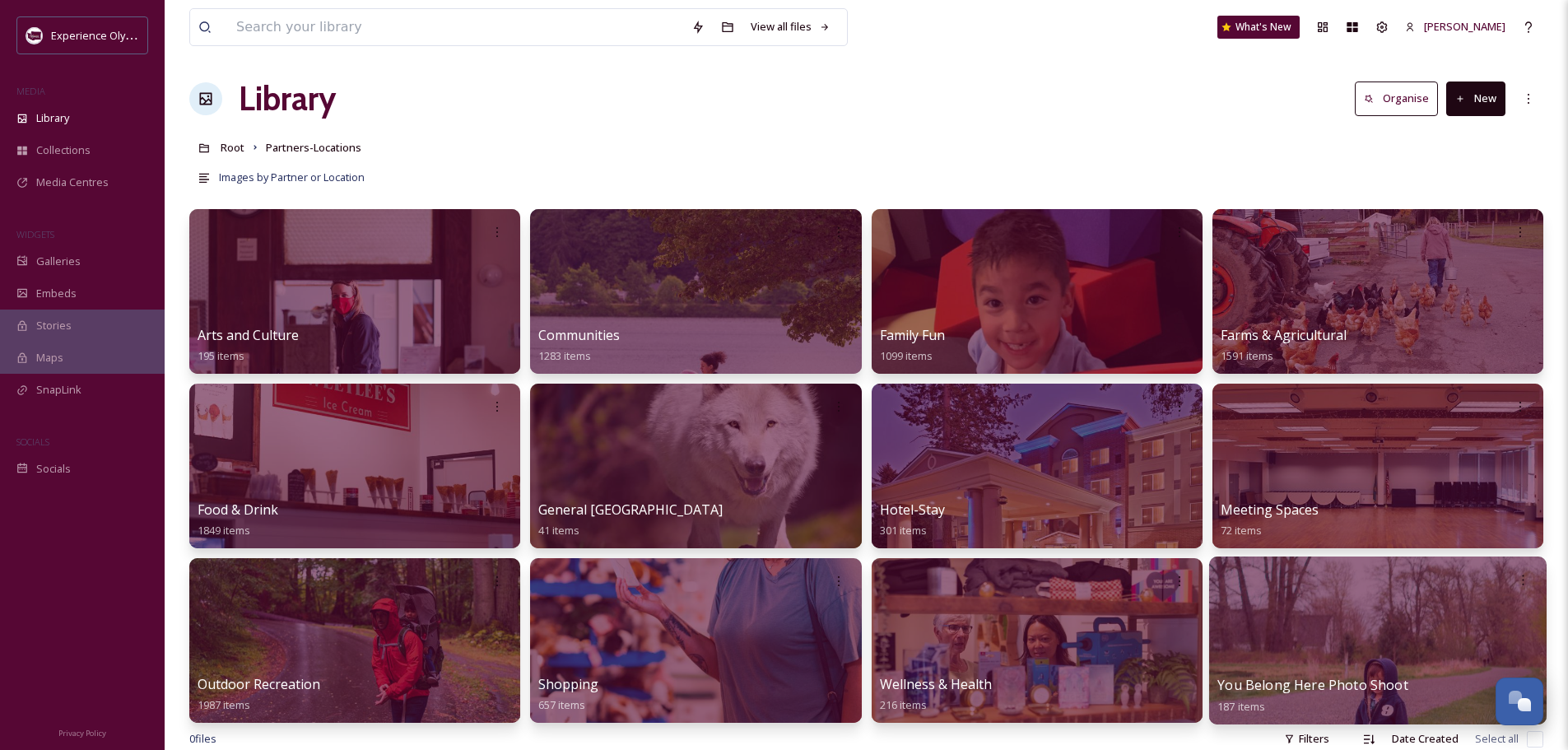
scroll to position [247, 0]
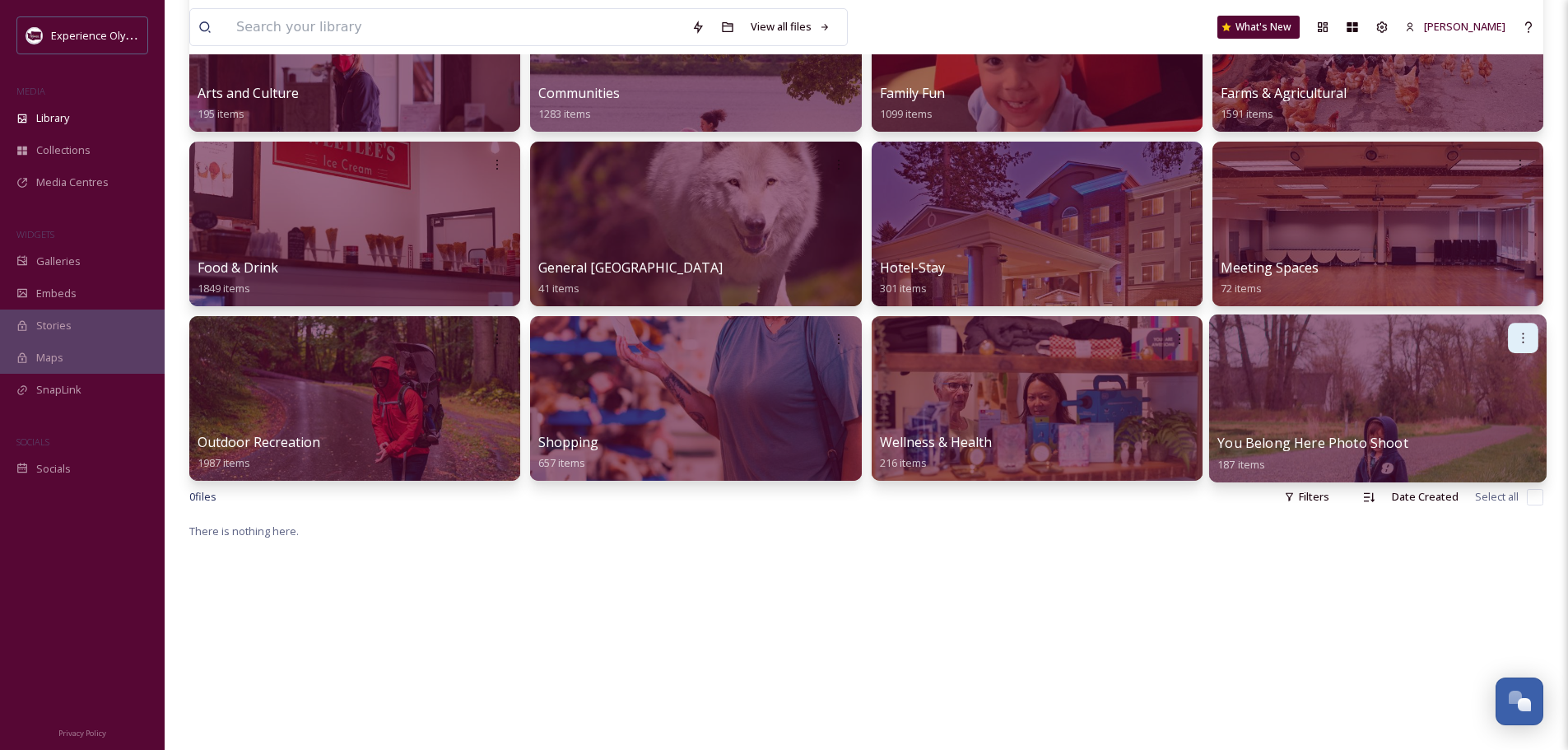
click at [1525, 340] on icon at bounding box center [1522, 337] width 13 height 13
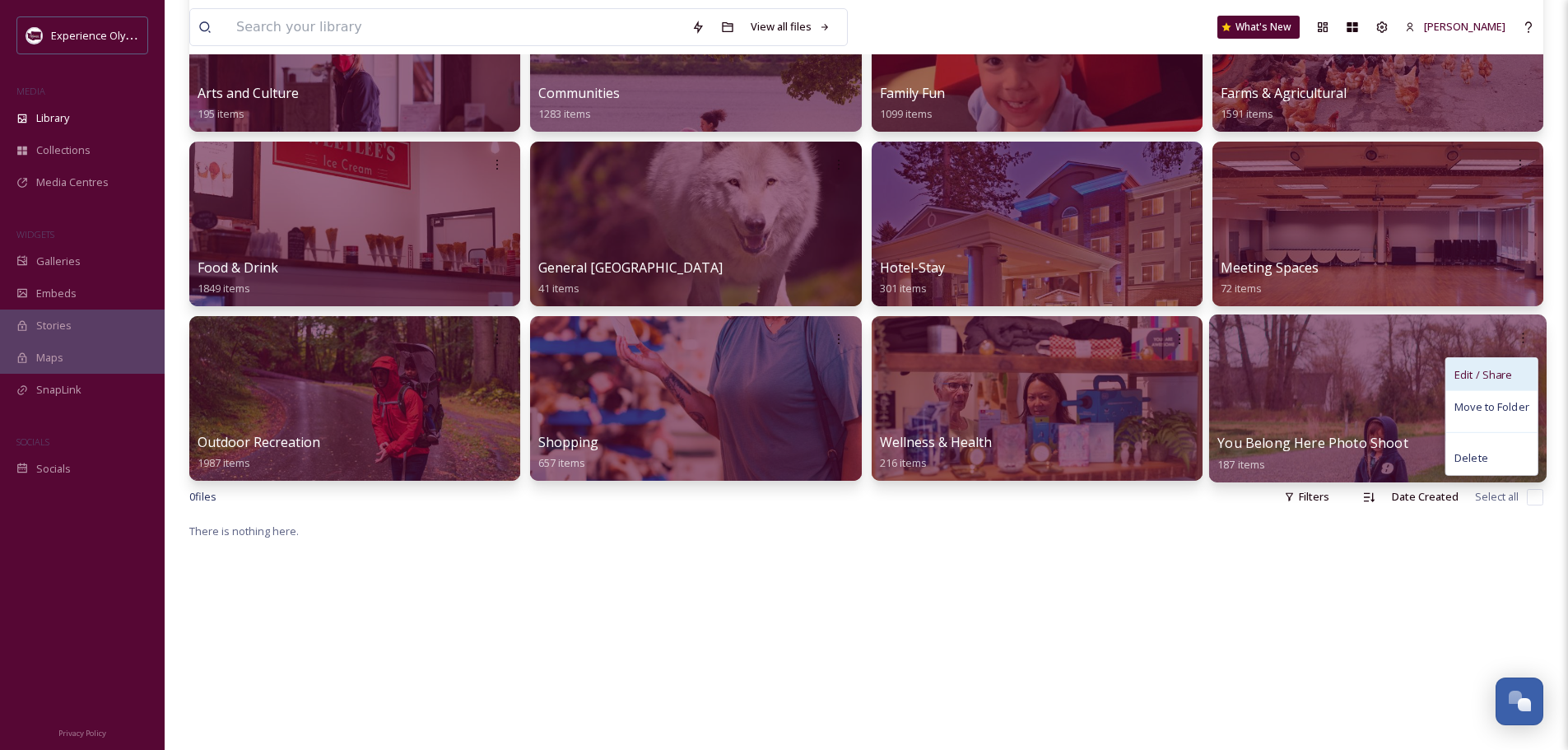
click at [1501, 371] on span "Edit / Share" at bounding box center [1483, 374] width 57 height 16
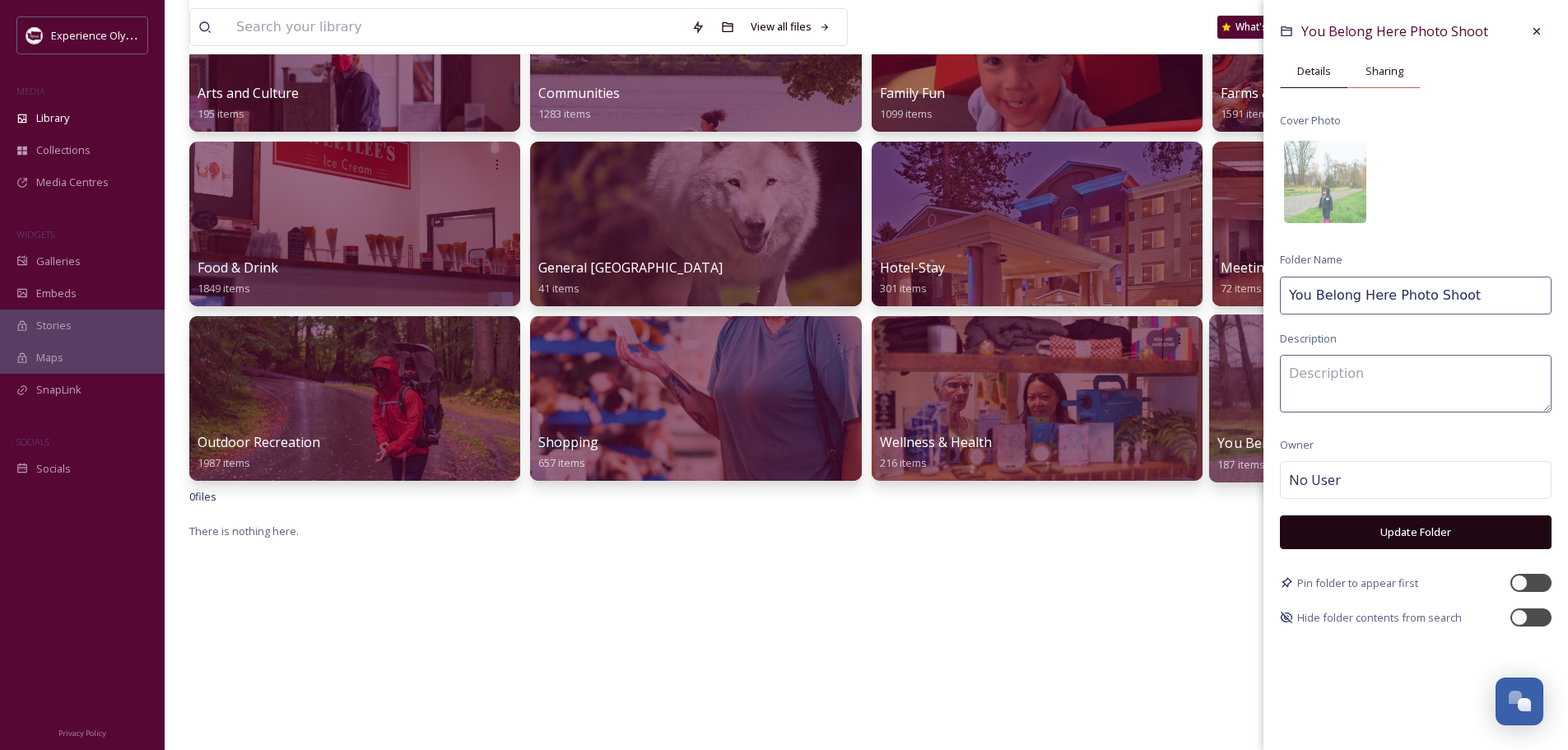
click at [1377, 67] on span "Sharing" at bounding box center [1384, 71] width 38 height 15
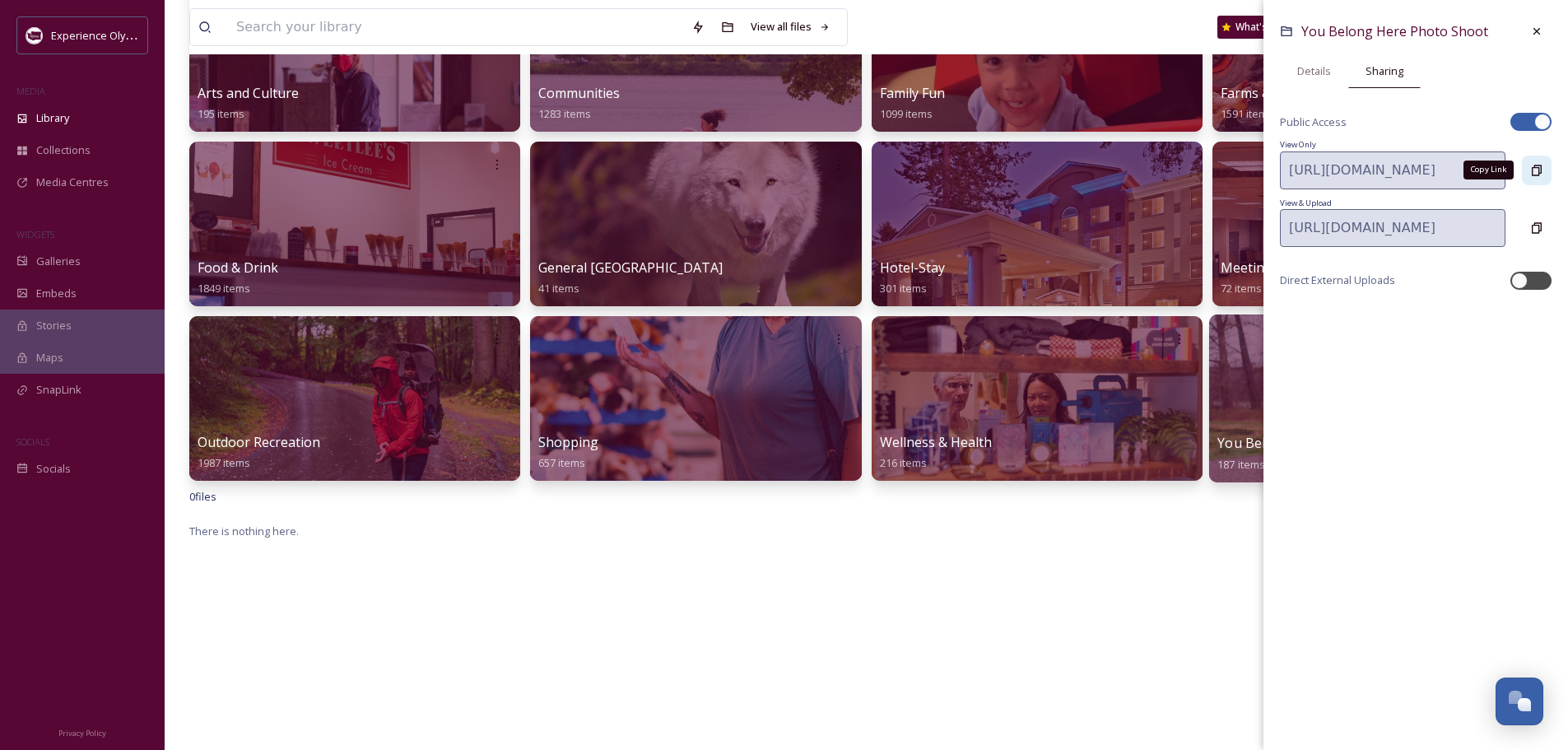
click at [1538, 168] on icon at bounding box center [1537, 170] width 10 height 11
click at [1538, 37] on icon at bounding box center [1536, 31] width 13 height 13
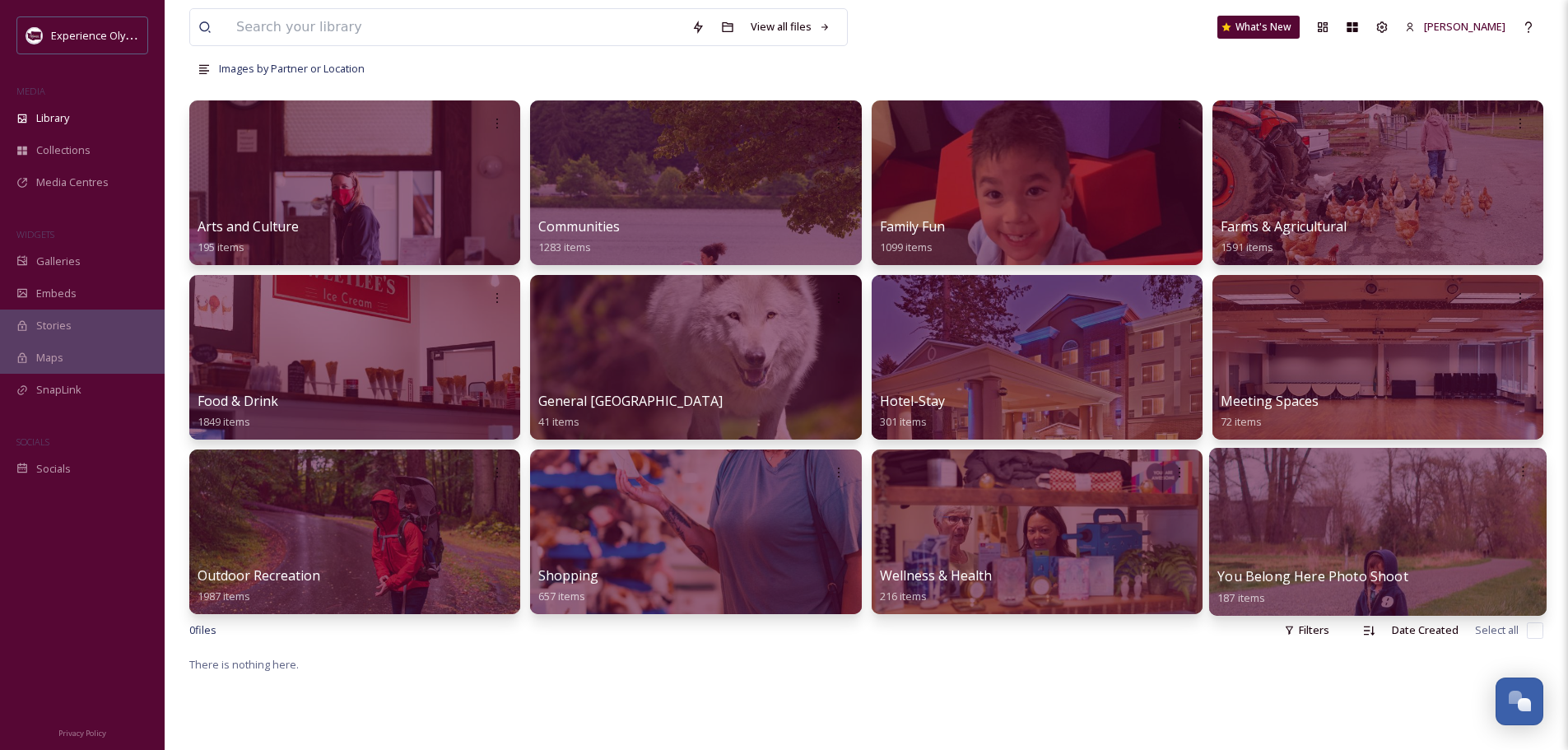
scroll to position [0, 0]
